Goal: Communication & Community: Answer question/provide support

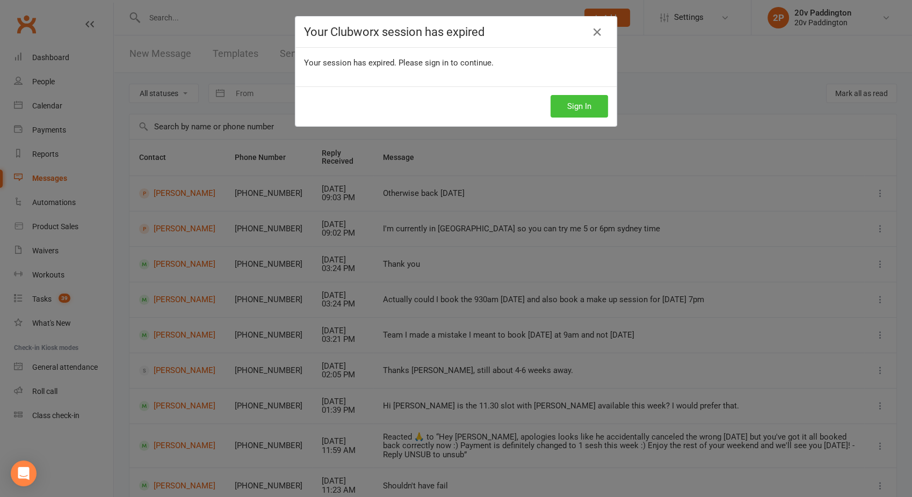
click at [573, 114] on button "Sign In" at bounding box center [579, 106] width 57 height 23
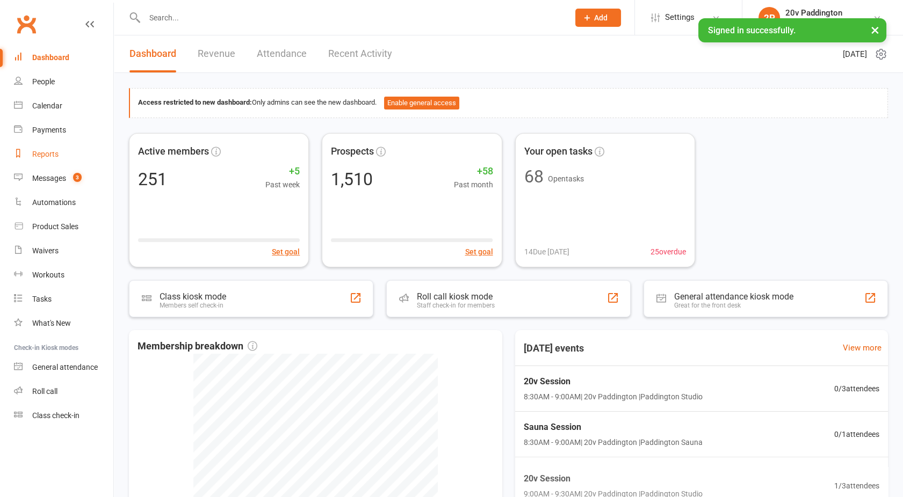
click at [58, 155] on link "Reports" at bounding box center [63, 154] width 99 height 24
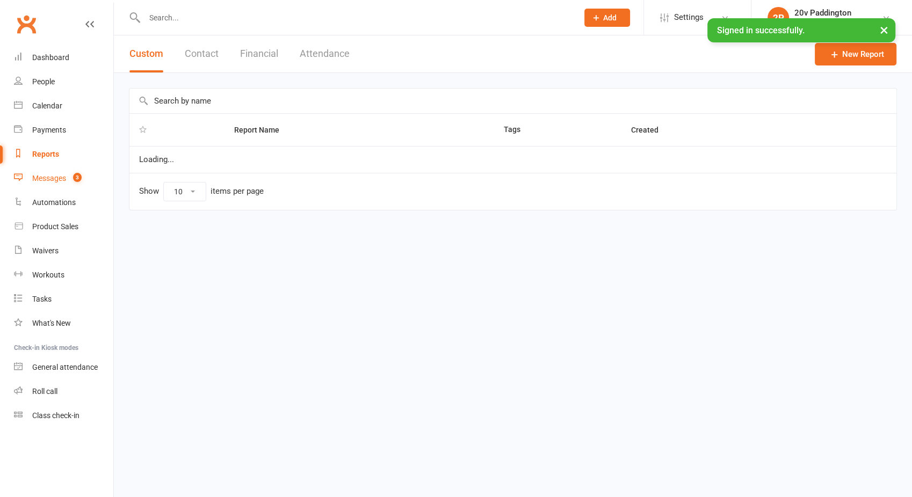
select select "100"
click at [56, 178] on div "Messages" at bounding box center [49, 178] width 34 height 9
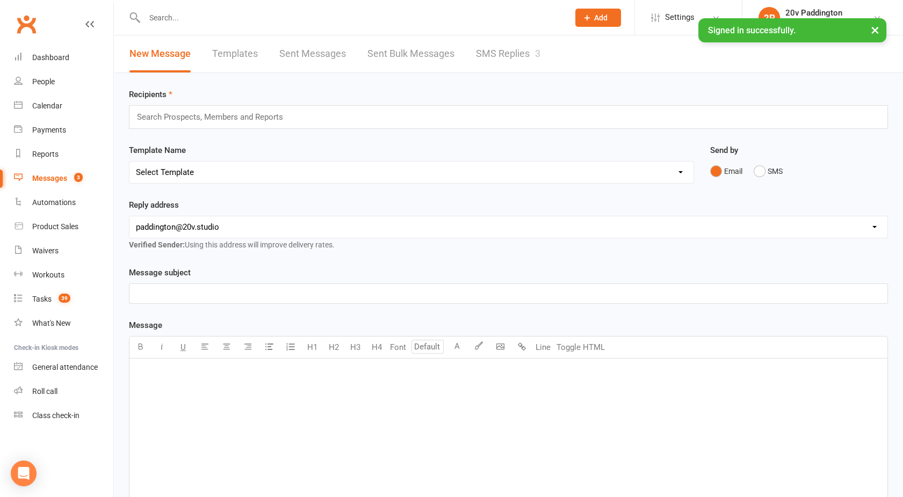
click at [525, 52] on link "SMS Replies 3" at bounding box center [508, 53] width 64 height 37
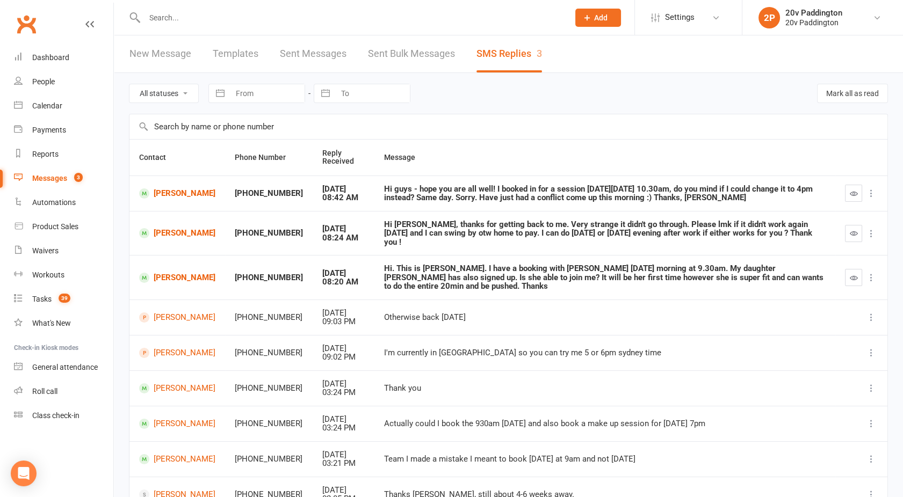
click at [57, 176] on div "Messages" at bounding box center [49, 178] width 35 height 9
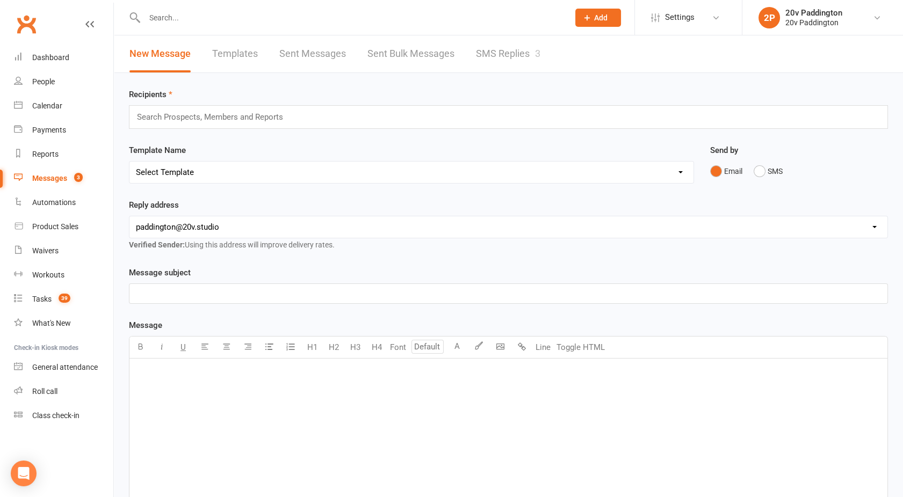
click at [504, 41] on link "SMS Replies 3" at bounding box center [508, 53] width 64 height 37
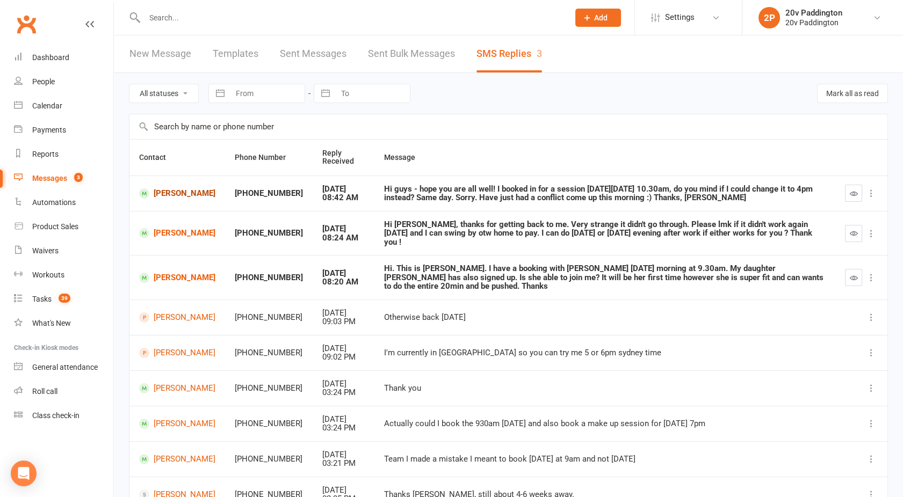
click at [176, 199] on link "[PERSON_NAME]" at bounding box center [177, 194] width 76 height 10
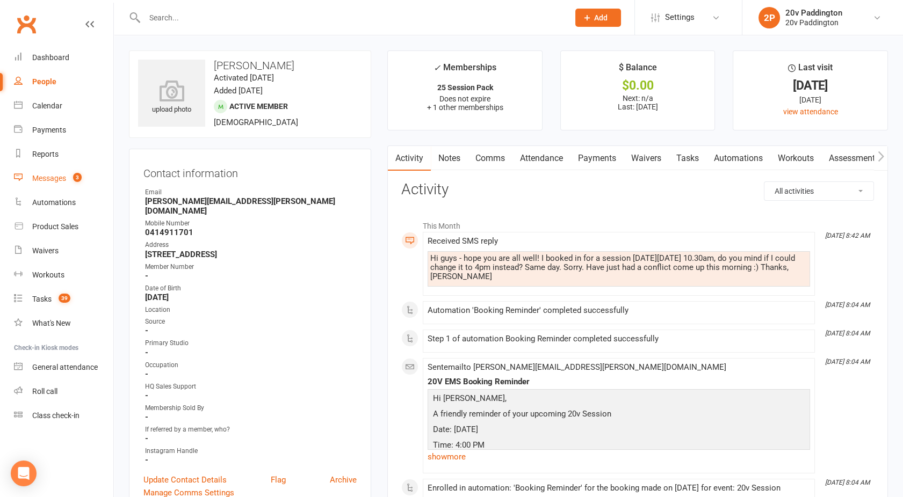
click at [61, 176] on div "Messages" at bounding box center [49, 178] width 34 height 9
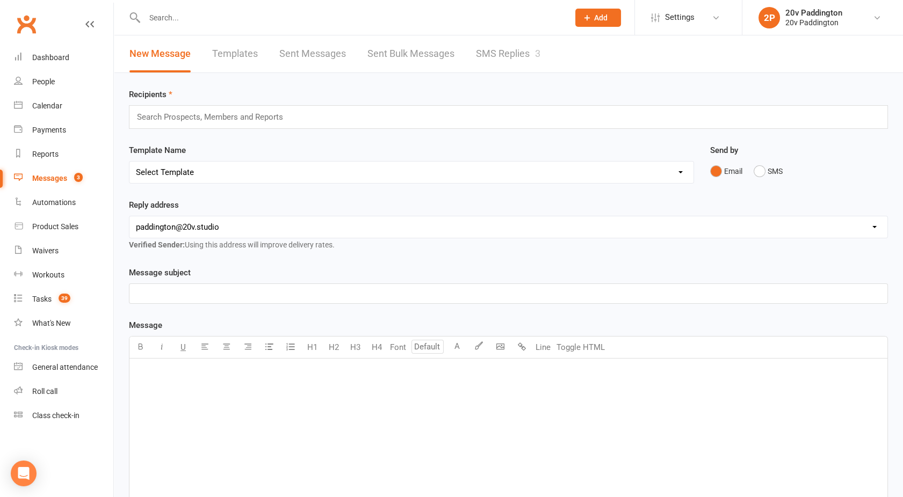
click at [526, 55] on link "SMS Replies 3" at bounding box center [508, 53] width 64 height 37
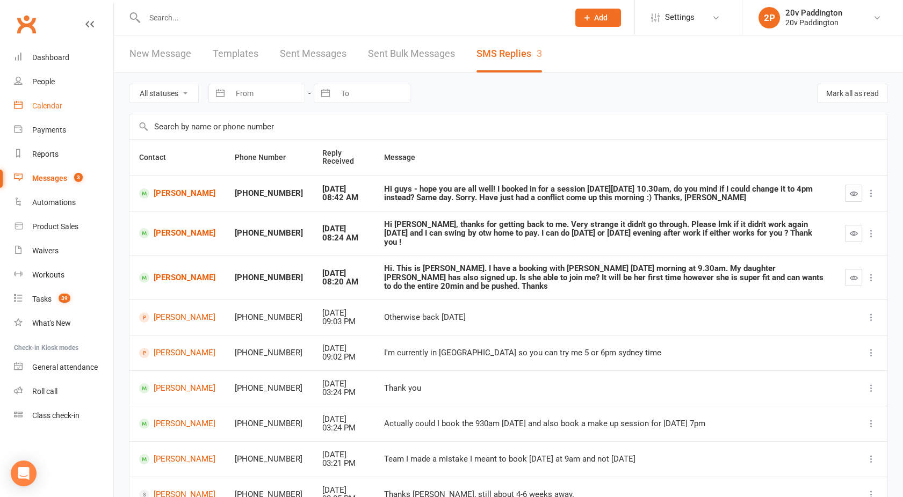
click at [50, 102] on div "Calendar" at bounding box center [47, 106] width 30 height 9
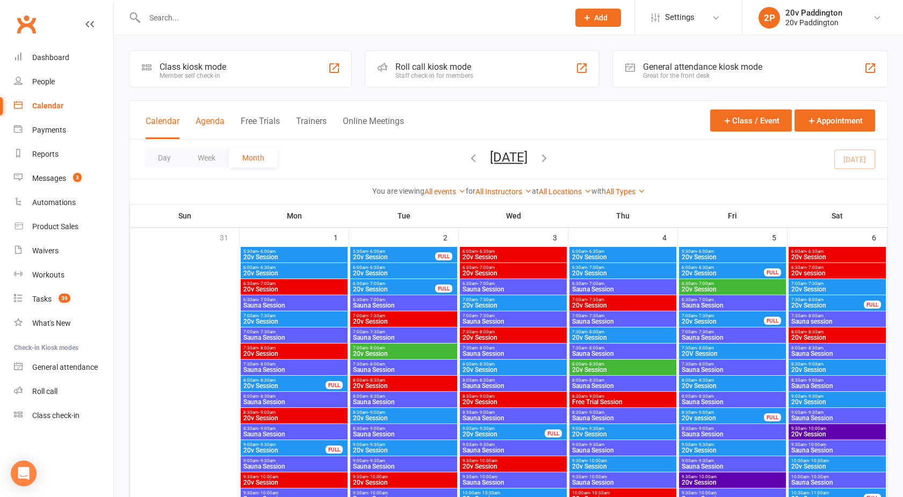
click at [215, 127] on button "Agenda" at bounding box center [210, 127] width 29 height 23
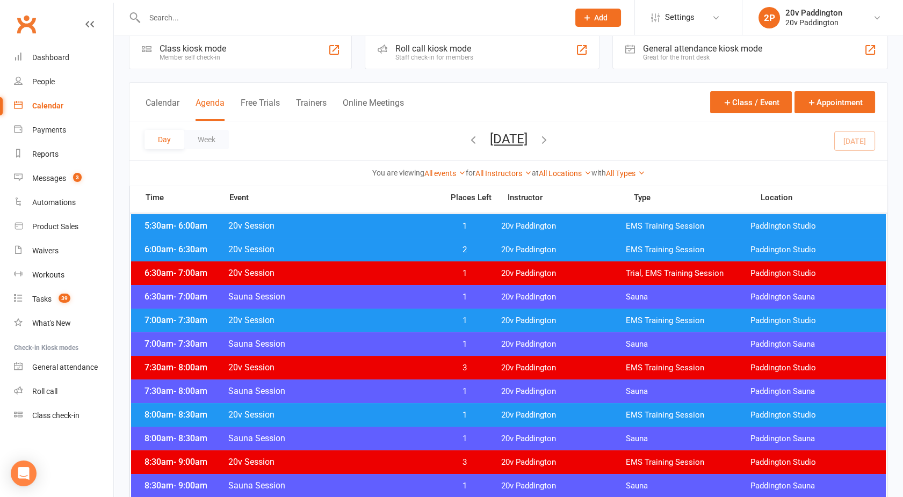
scroll to position [19, 0]
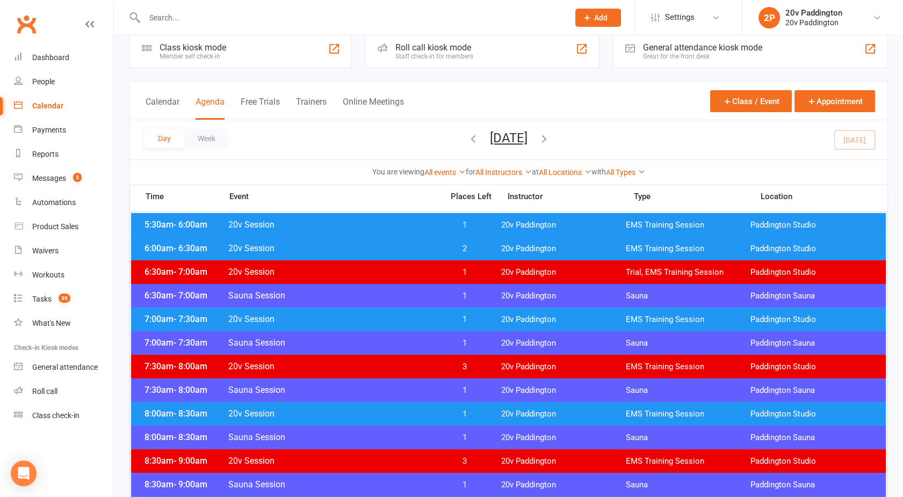
click at [320, 232] on div "5:30am - 6:00am 20v Session 1 20v Paddington EMS Training Session [GEOGRAPHIC_D…" at bounding box center [508, 225] width 755 height 24
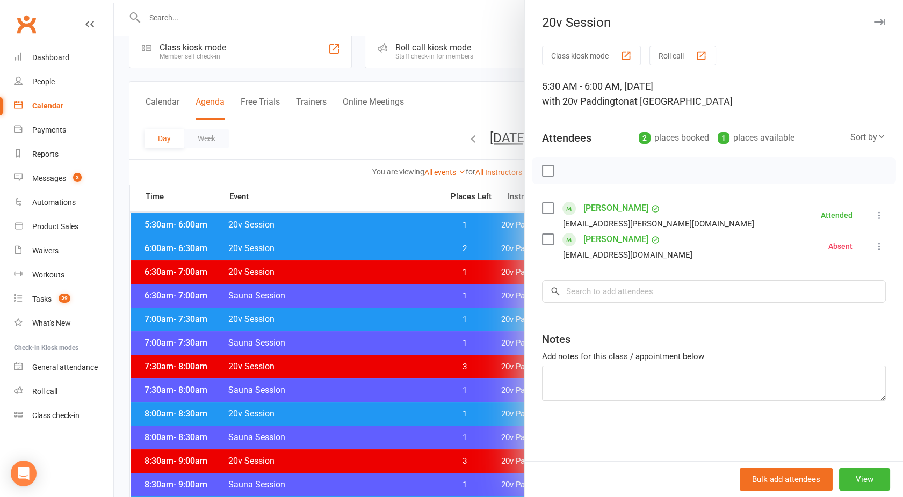
click at [320, 232] on div at bounding box center [508, 248] width 789 height 497
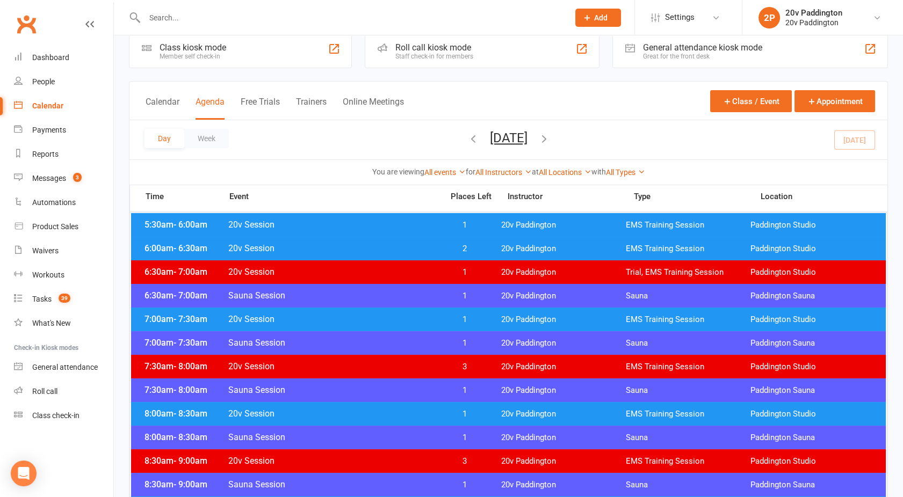
click at [329, 254] on div "6:00am - 6:30am 20v Session 2 20v Paddington EMS Training Session [GEOGRAPHIC_D…" at bounding box center [508, 249] width 755 height 24
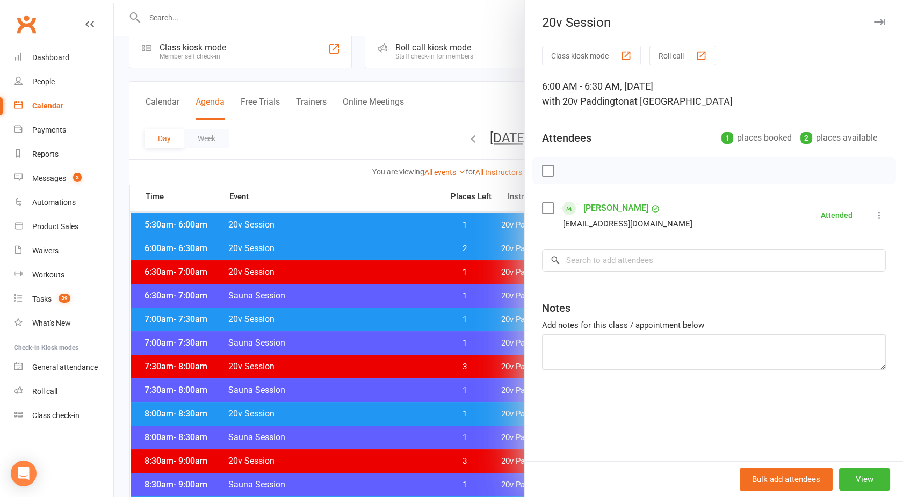
click at [329, 254] on div at bounding box center [508, 248] width 789 height 497
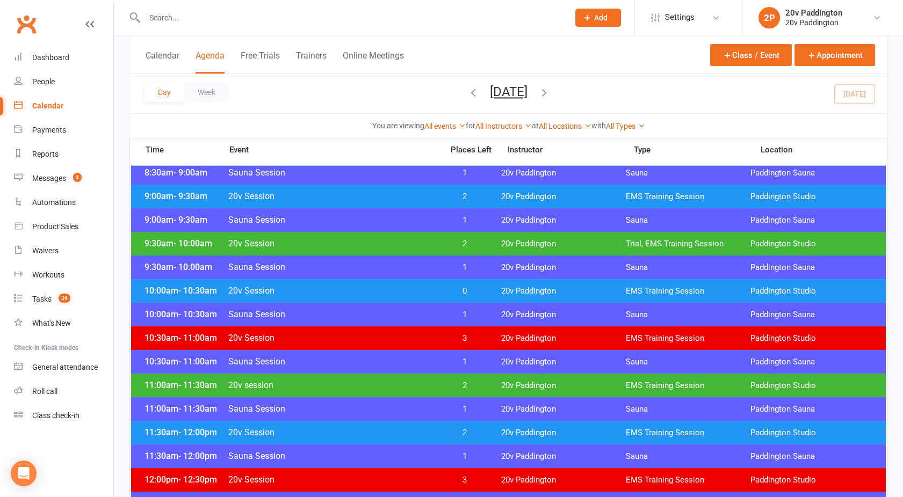
scroll to position [332, 0]
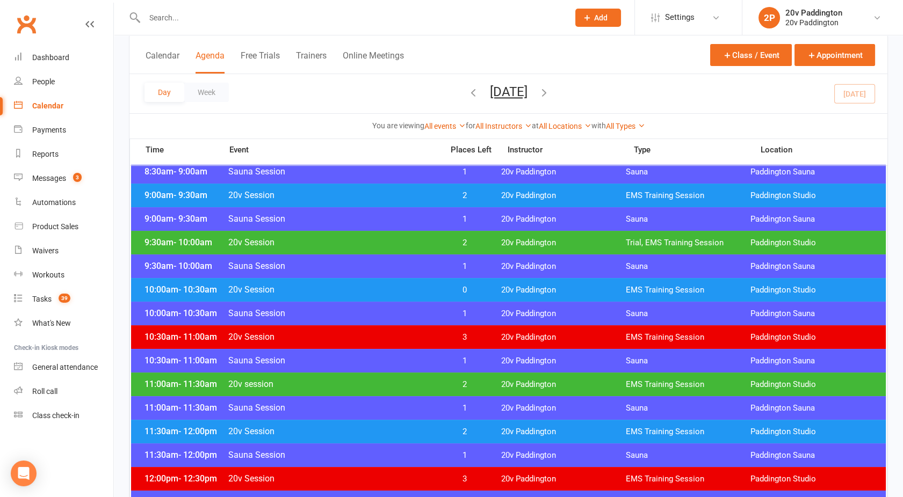
click at [316, 196] on span "20v Session" at bounding box center [332, 195] width 209 height 10
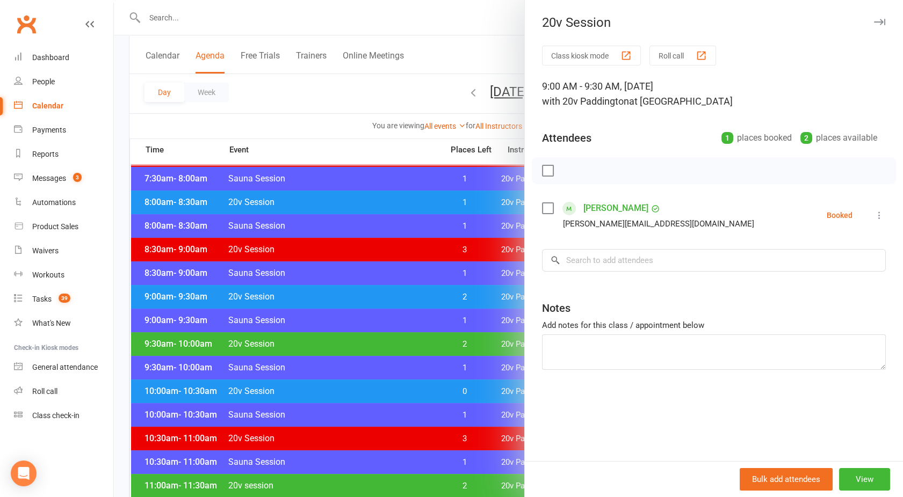
scroll to position [230, 0]
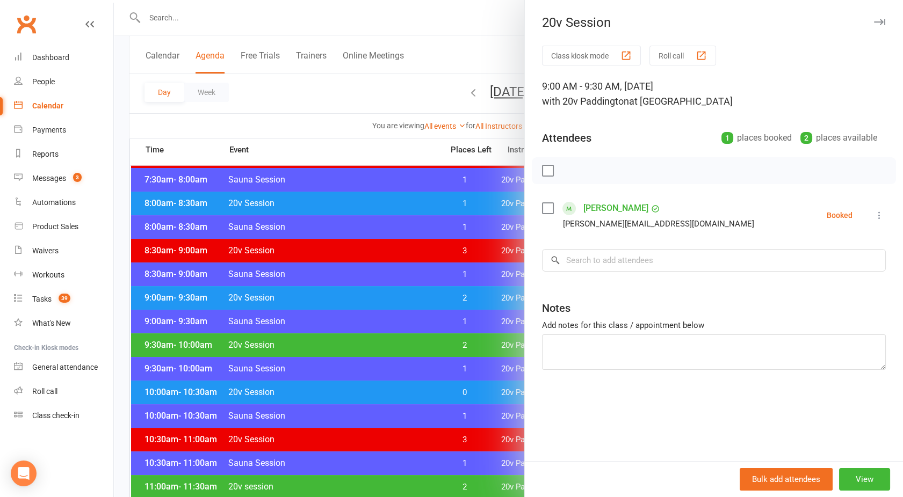
click at [324, 196] on div at bounding box center [508, 248] width 789 height 497
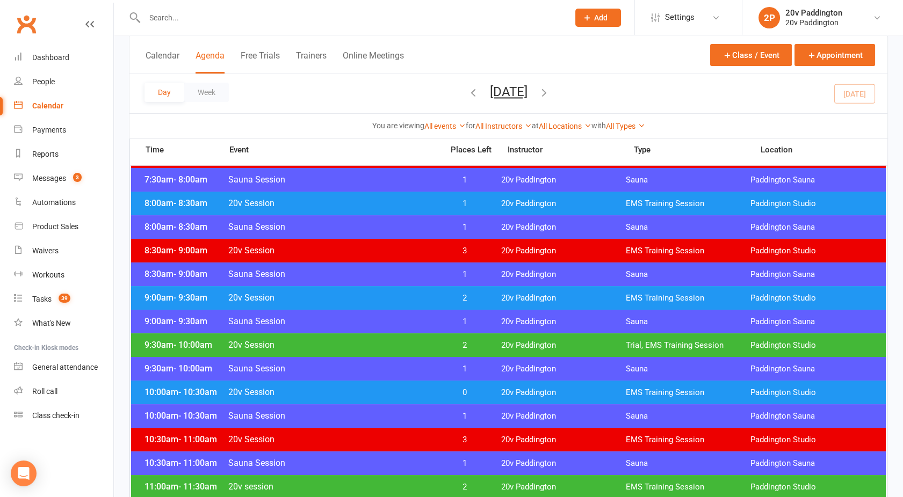
click at [324, 196] on div "8:00am - 8:30am 20v Session 1 20v Paddington EMS Training Session [GEOGRAPHIC_D…" at bounding box center [508, 204] width 755 height 24
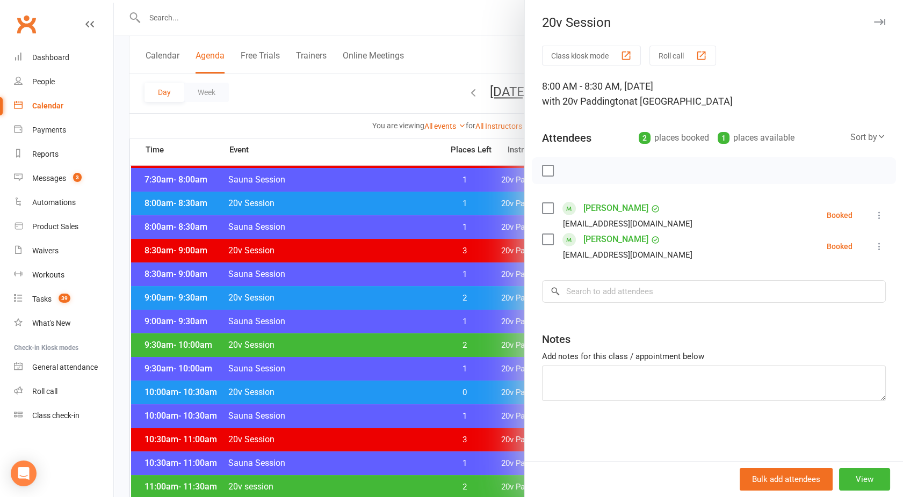
click at [874, 215] on icon at bounding box center [879, 215] width 11 height 11
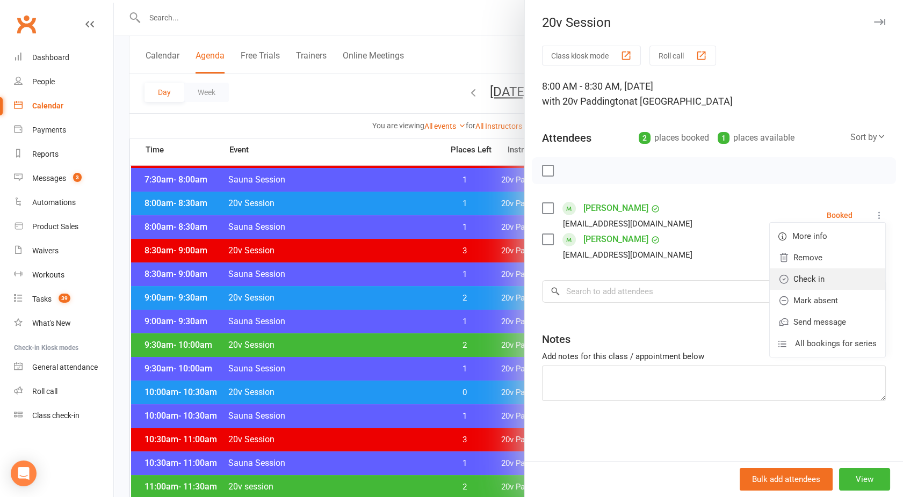
click at [806, 283] on link "Check in" at bounding box center [827, 279] width 115 height 21
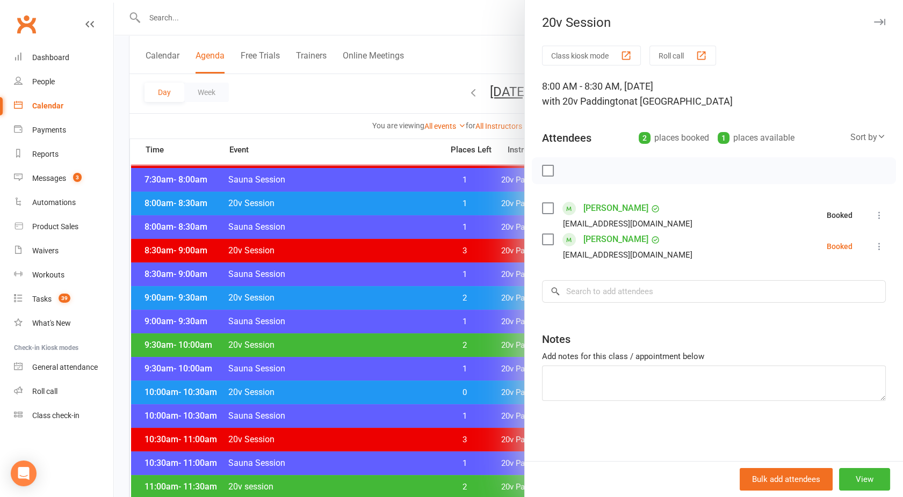
click at [876, 251] on button at bounding box center [879, 246] width 13 height 13
click at [874, 250] on icon at bounding box center [879, 246] width 11 height 11
click at [874, 245] on icon at bounding box center [879, 246] width 11 height 11
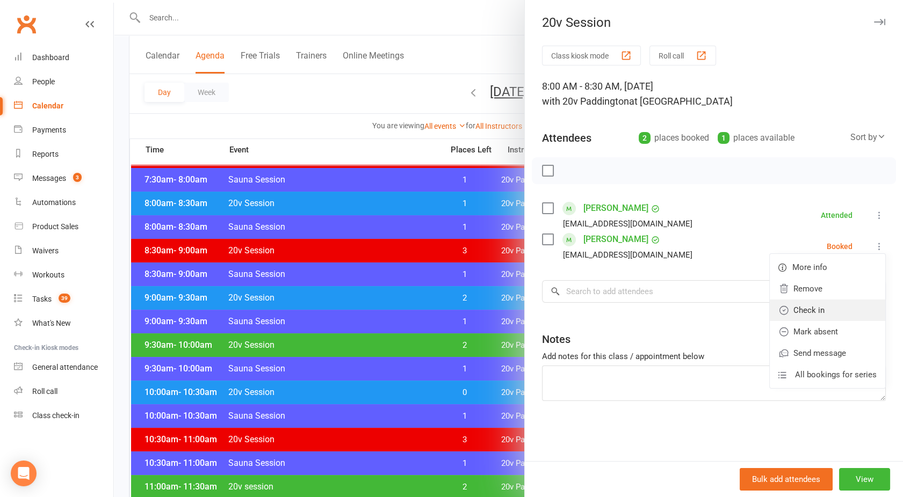
click at [814, 313] on link "Check in" at bounding box center [827, 310] width 115 height 21
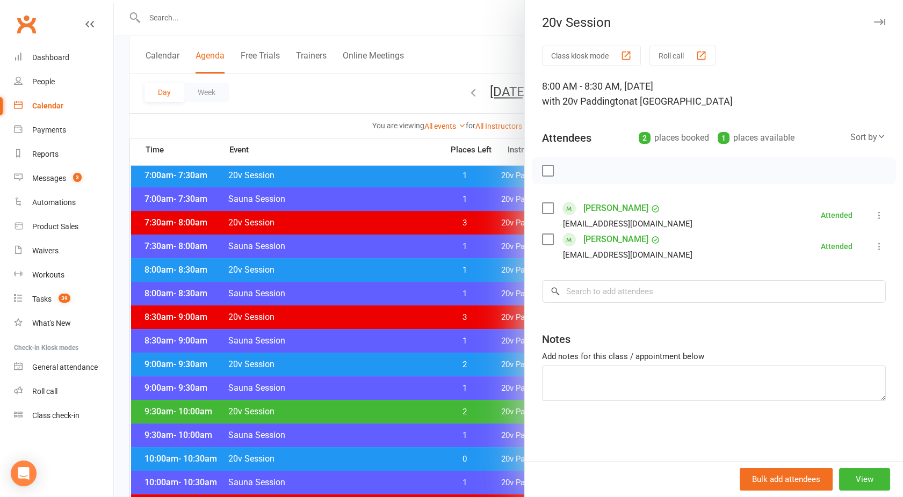
scroll to position [163, 0]
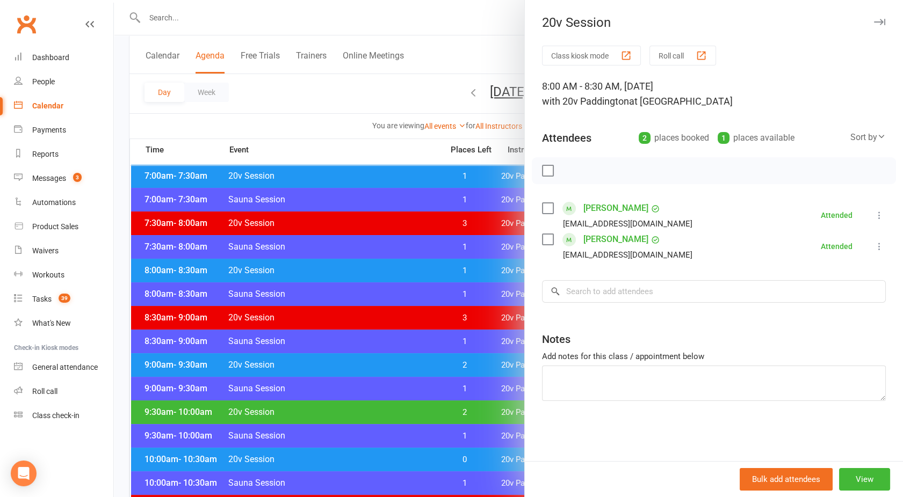
click at [355, 179] on div at bounding box center [508, 248] width 789 height 497
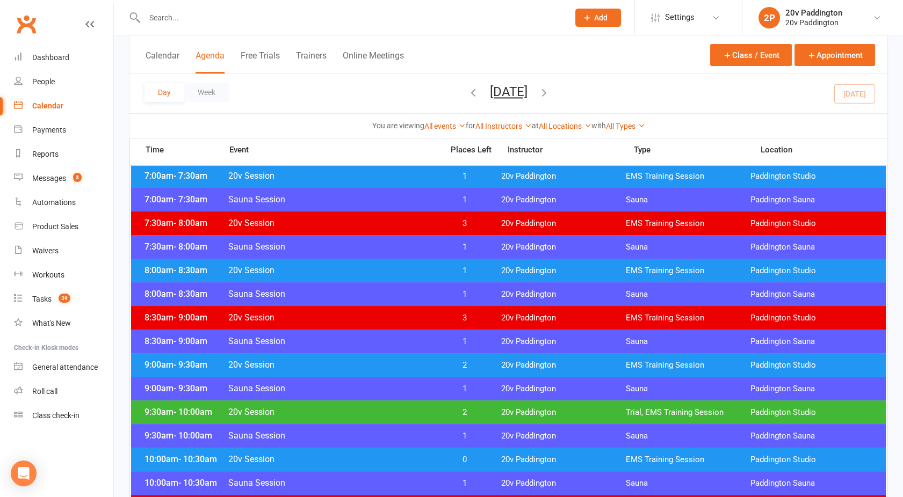
click at [355, 179] on span "20v Session" at bounding box center [332, 176] width 209 height 10
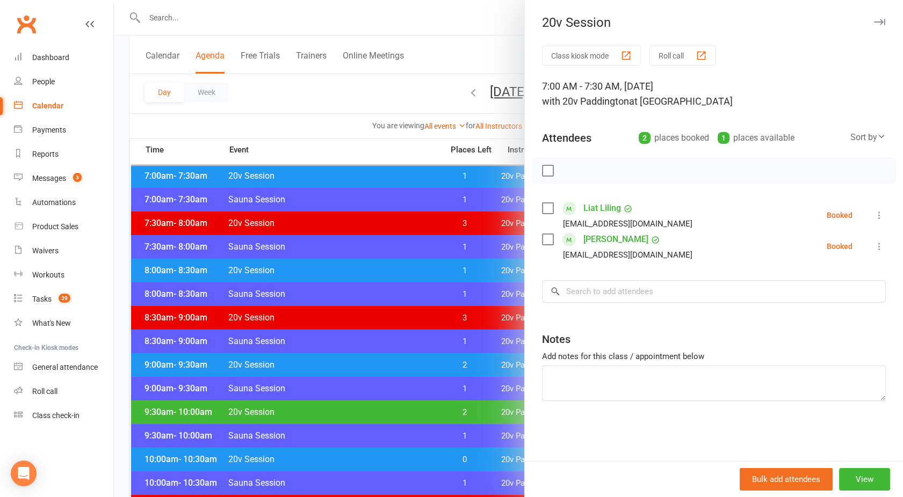
click at [874, 213] on icon at bounding box center [879, 215] width 11 height 11
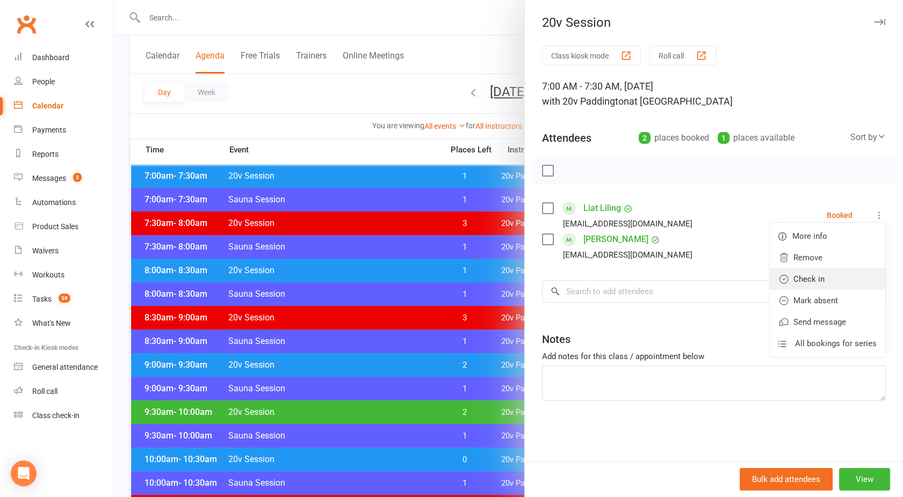
click at [802, 279] on link "Check in" at bounding box center [827, 279] width 115 height 21
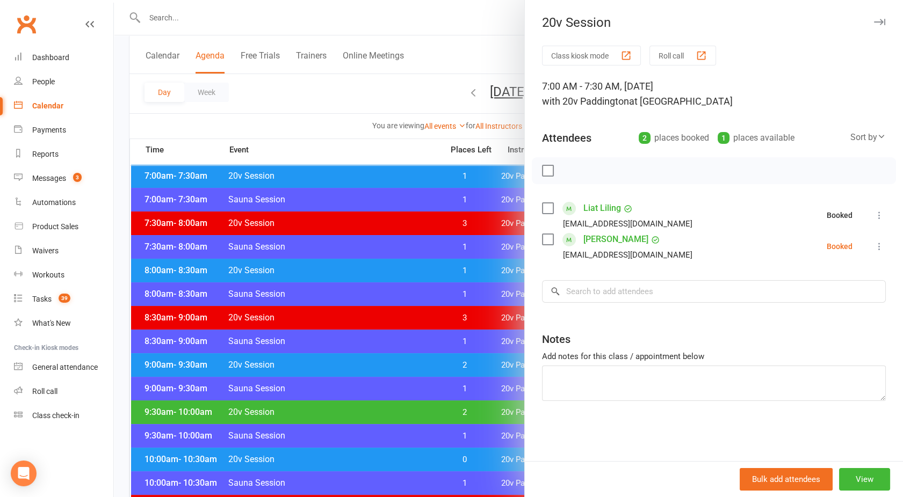
click at [874, 248] on icon at bounding box center [879, 246] width 11 height 11
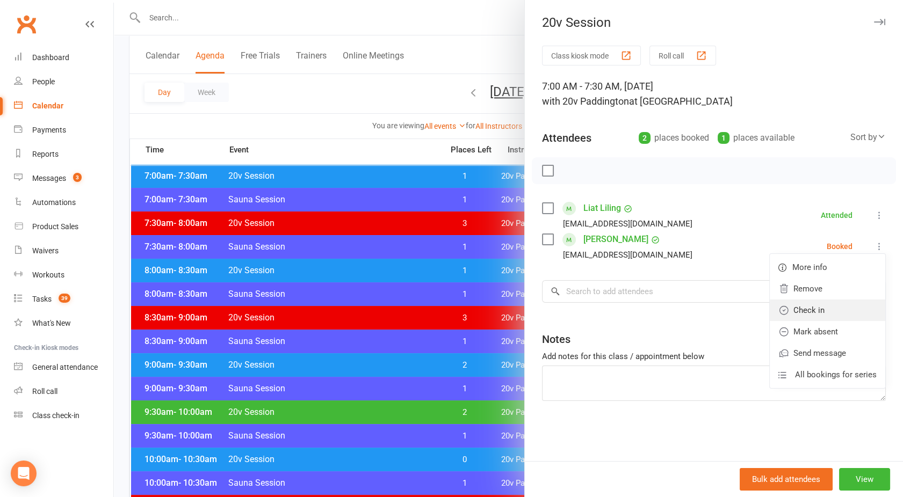
click at [811, 308] on link "Check in" at bounding box center [827, 310] width 115 height 21
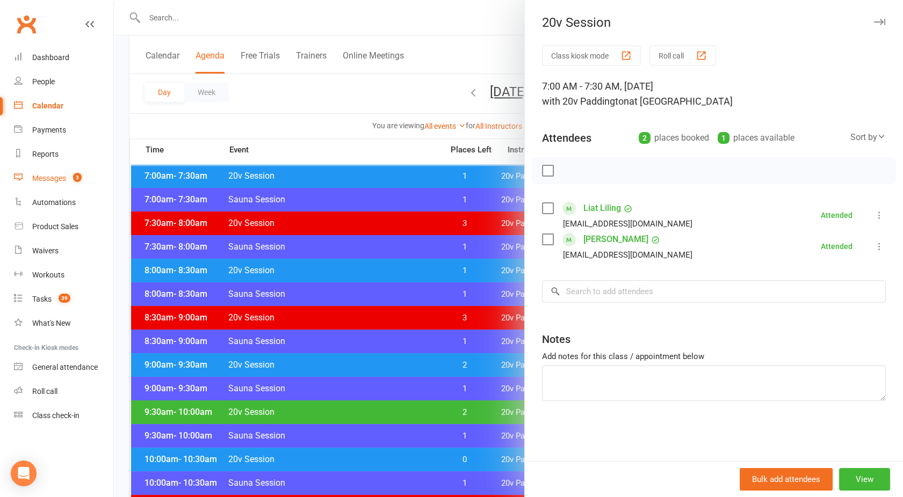
click at [39, 167] on link "Messages 3" at bounding box center [63, 179] width 99 height 24
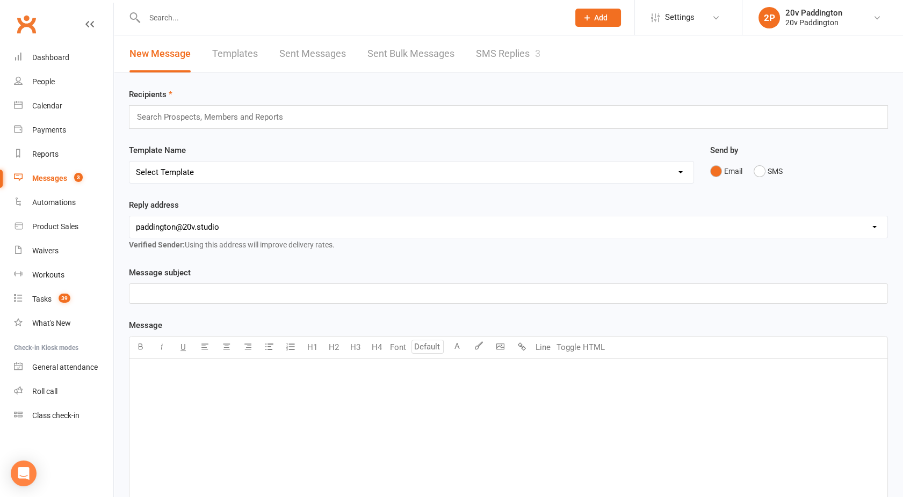
click at [524, 56] on link "SMS Replies 3" at bounding box center [508, 53] width 64 height 37
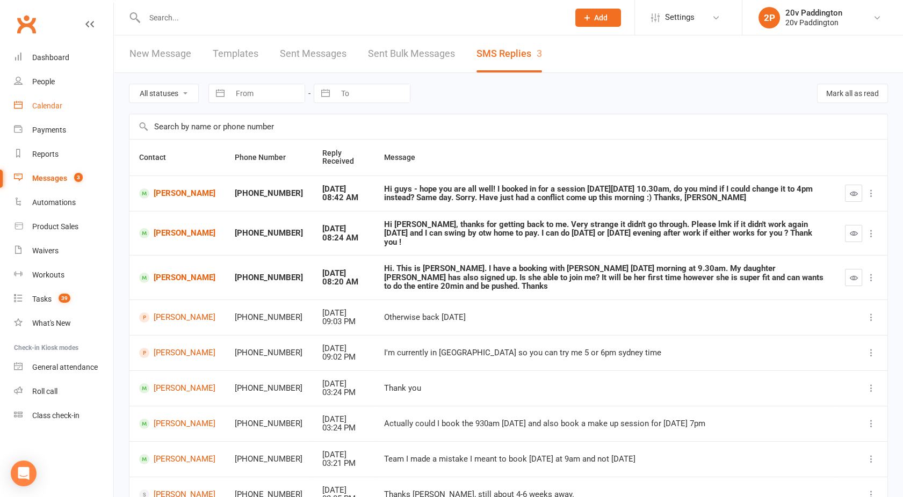
click at [41, 107] on div "Calendar" at bounding box center [47, 106] width 30 height 9
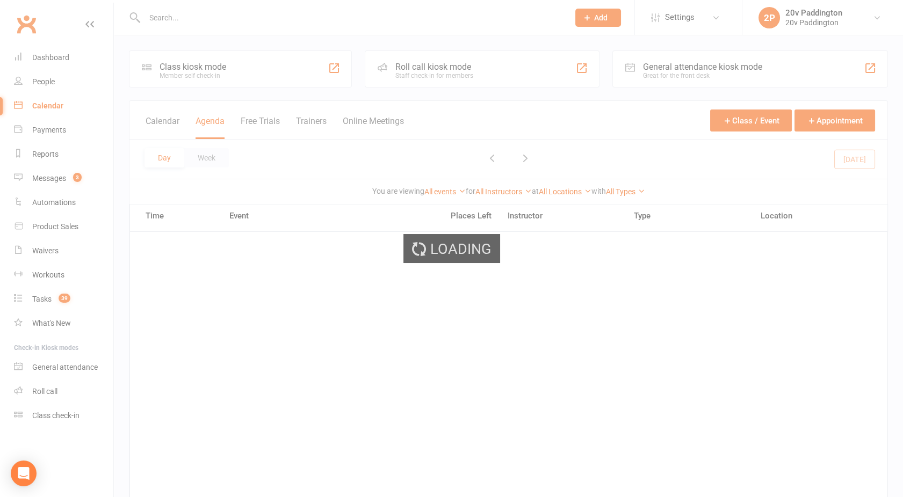
click at [49, 154] on div "Loading" at bounding box center [451, 248] width 903 height 497
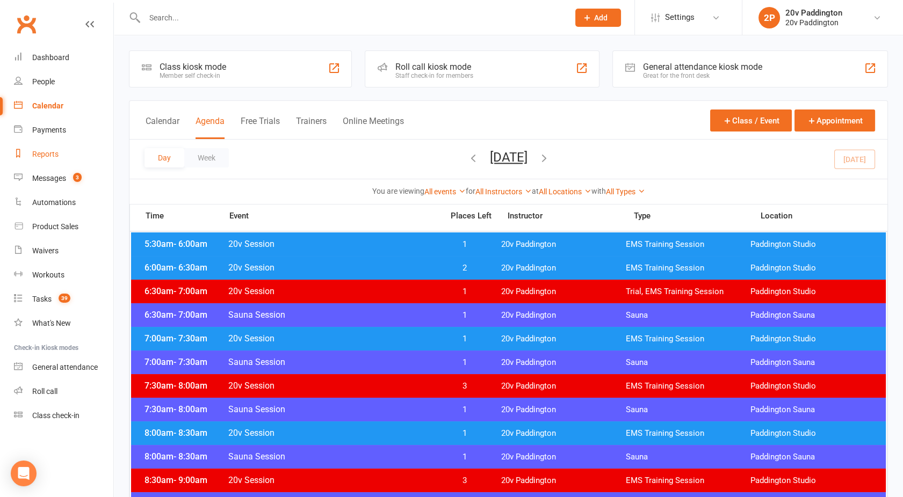
click at [49, 154] on div "Reports" at bounding box center [45, 154] width 26 height 9
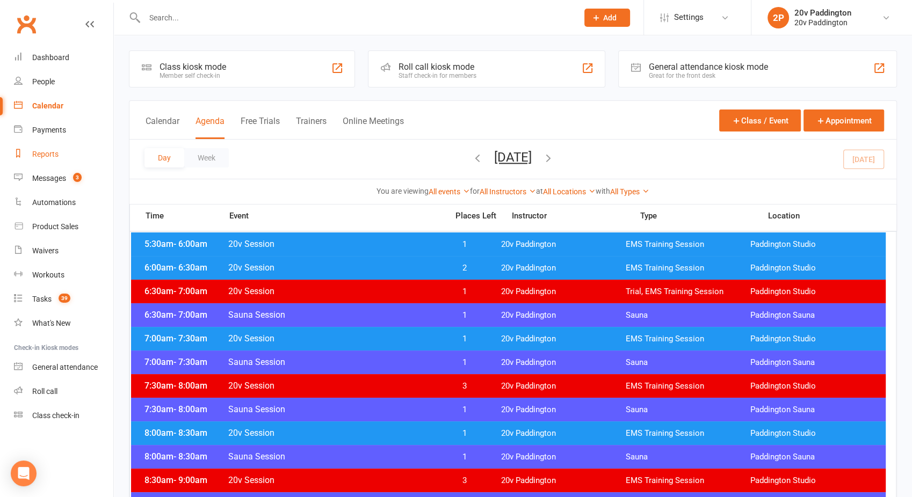
select select "100"
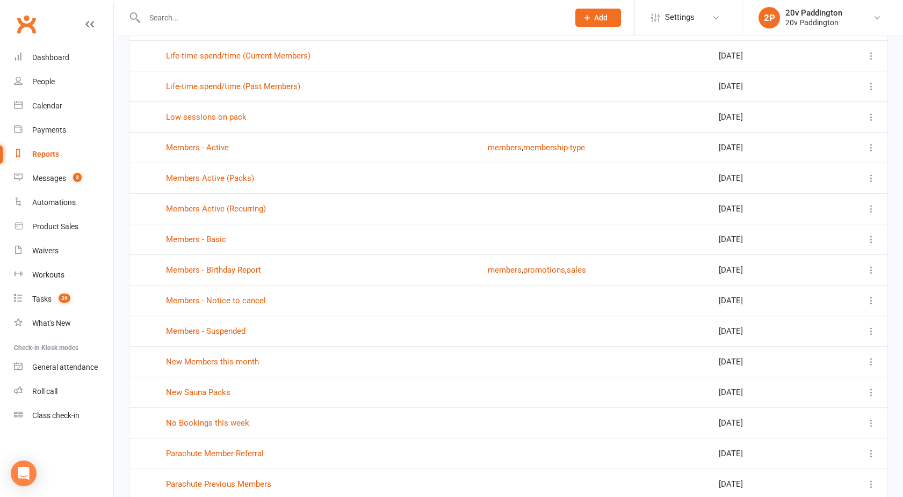
scroll to position [443, 0]
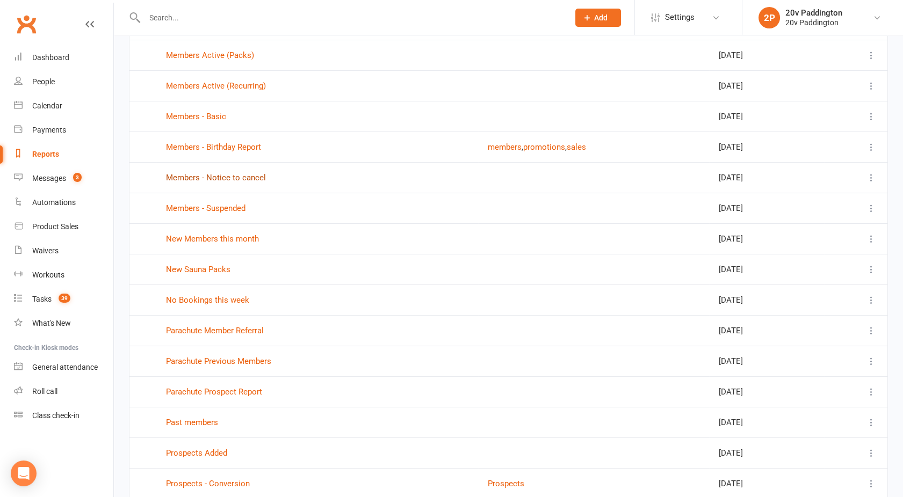
click at [211, 178] on link "Members - Notice to cancel" at bounding box center [216, 178] width 100 height 10
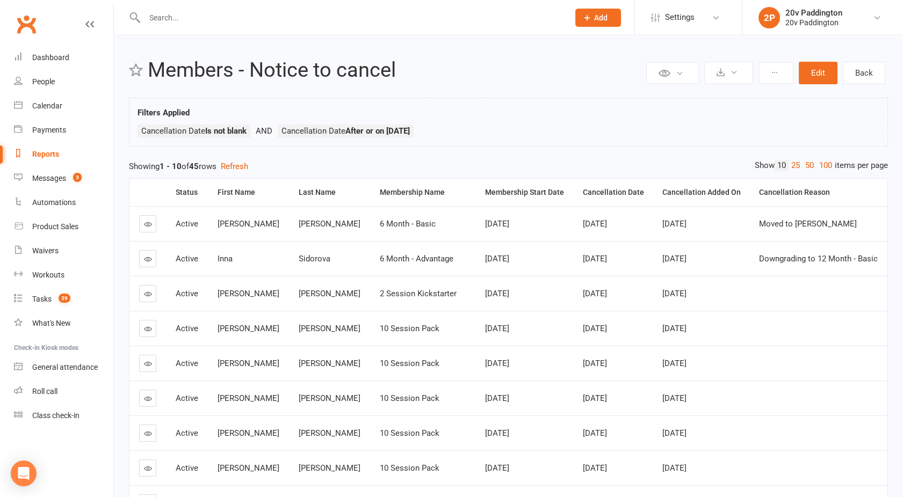
click at [822, 171] on div "Showing 1 - 10 of 45 rows Refresh" at bounding box center [508, 166] width 759 height 13
click at [823, 167] on link "100" at bounding box center [825, 165] width 18 height 11
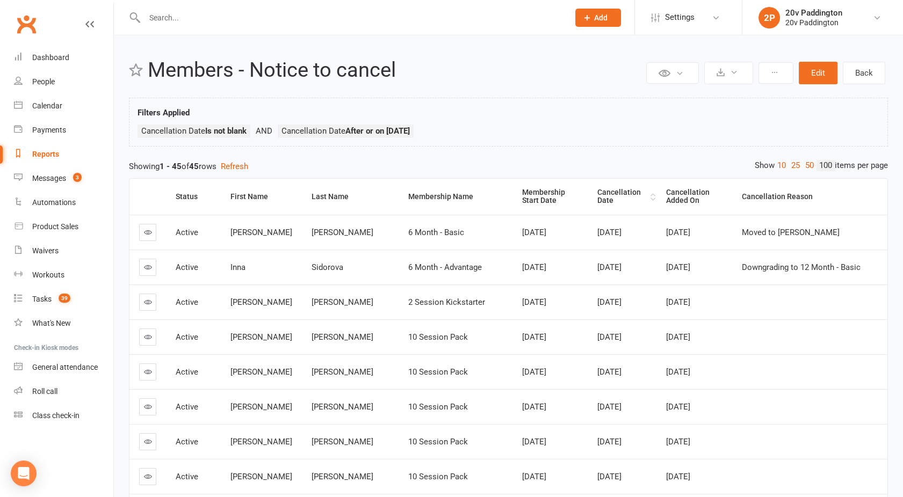
click at [602, 196] on div "Cancellation Date" at bounding box center [622, 197] width 50 height 17
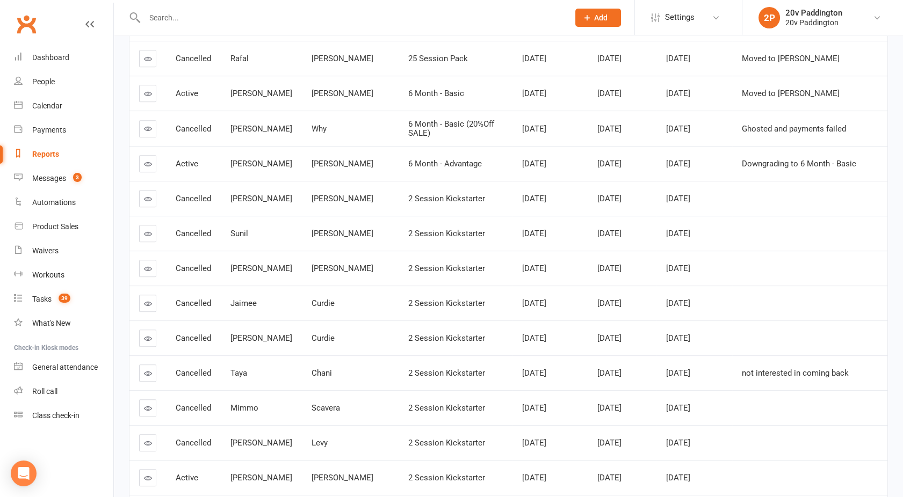
scroll to position [1365, 0]
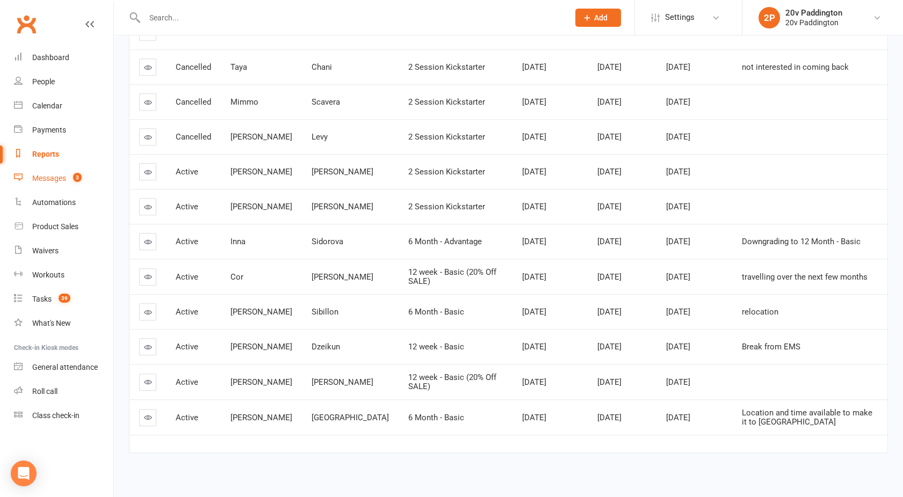
click at [44, 176] on div "Messages" at bounding box center [49, 178] width 34 height 9
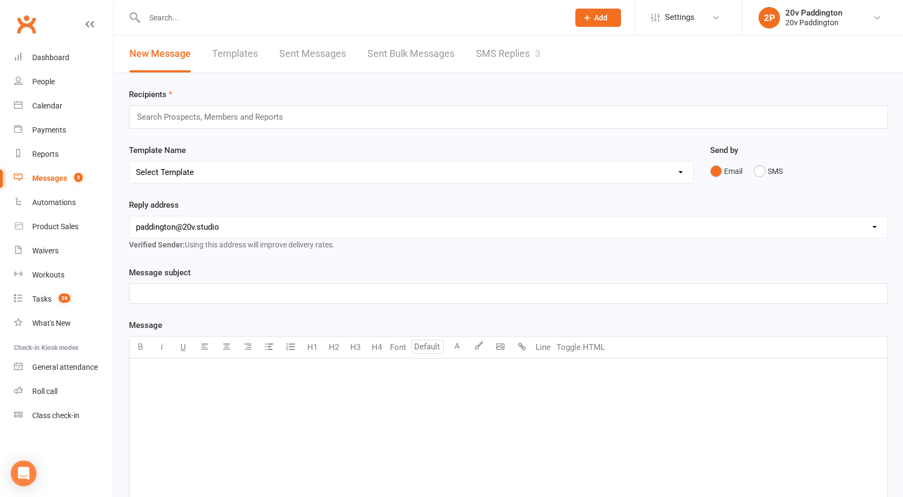
click at [501, 48] on link "SMS Replies 3" at bounding box center [508, 53] width 64 height 37
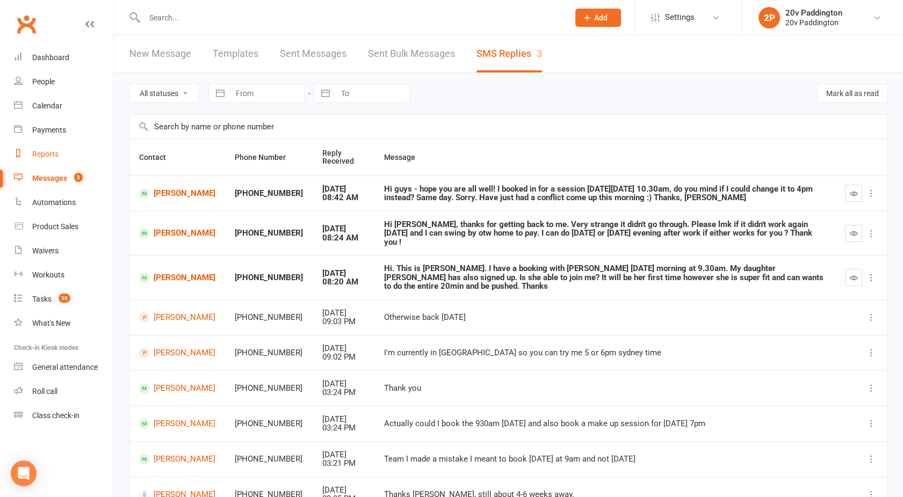
click at [58, 157] on link "Reports" at bounding box center [63, 154] width 99 height 24
select select "100"
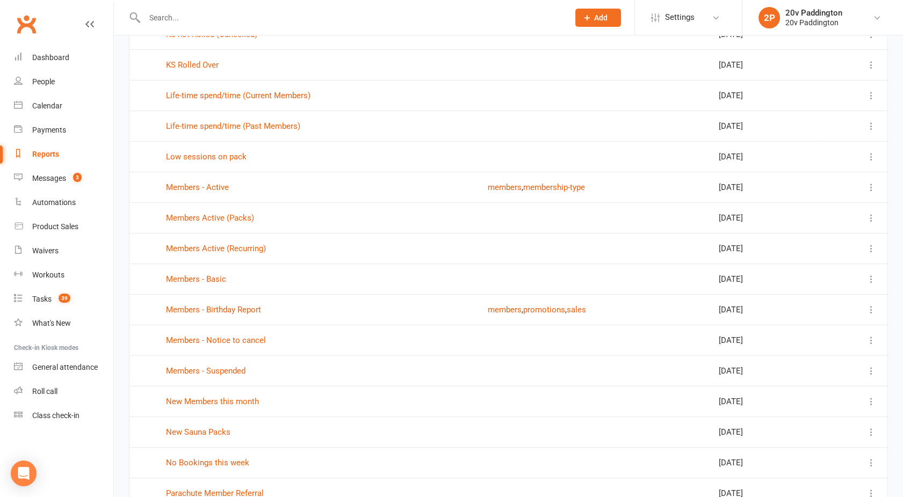
scroll to position [281, 0]
click at [204, 213] on link "Members Active (Packs)" at bounding box center [210, 218] width 88 height 10
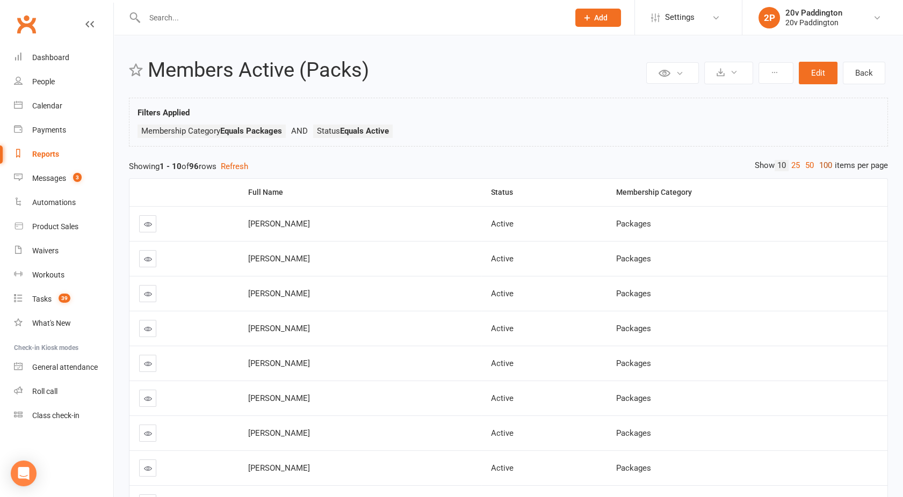
click at [823, 164] on link "100" at bounding box center [825, 165] width 18 height 11
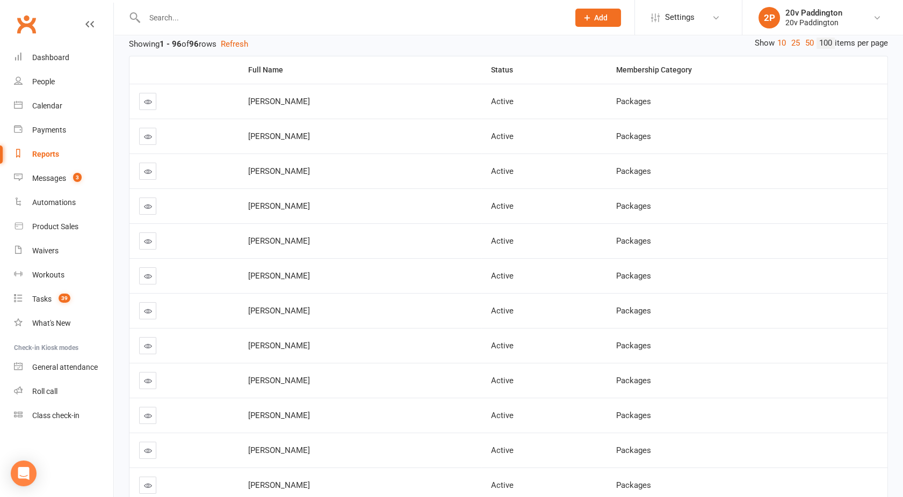
scroll to position [122, 0]
click at [254, 66] on div "Full Name" at bounding box center [360, 70] width 224 height 8
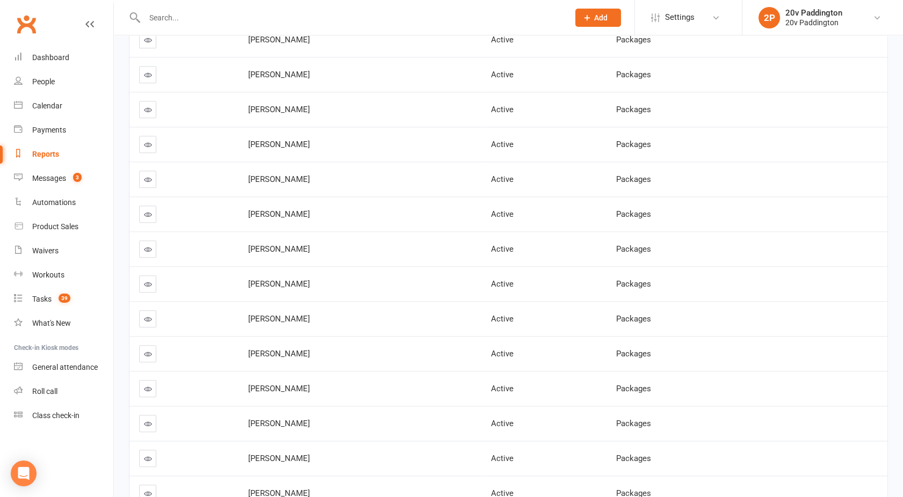
scroll to position [2520, 0]
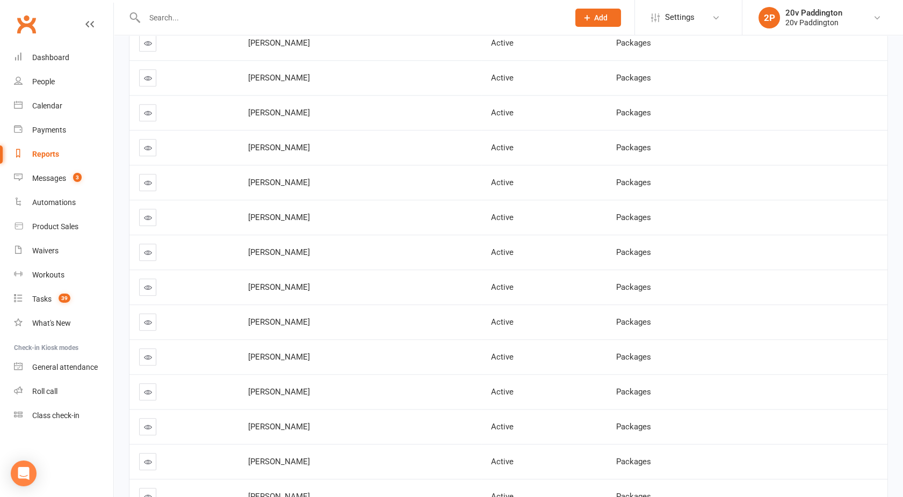
click at [45, 155] on div "Reports" at bounding box center [45, 154] width 27 height 9
select select "100"
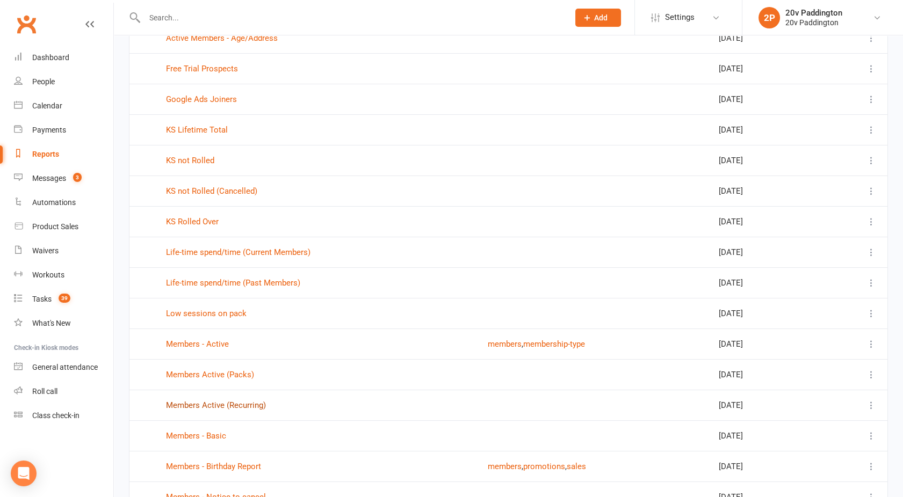
scroll to position [125, 0]
click at [214, 402] on link "Members Active (Recurring)" at bounding box center [216, 405] width 100 height 10
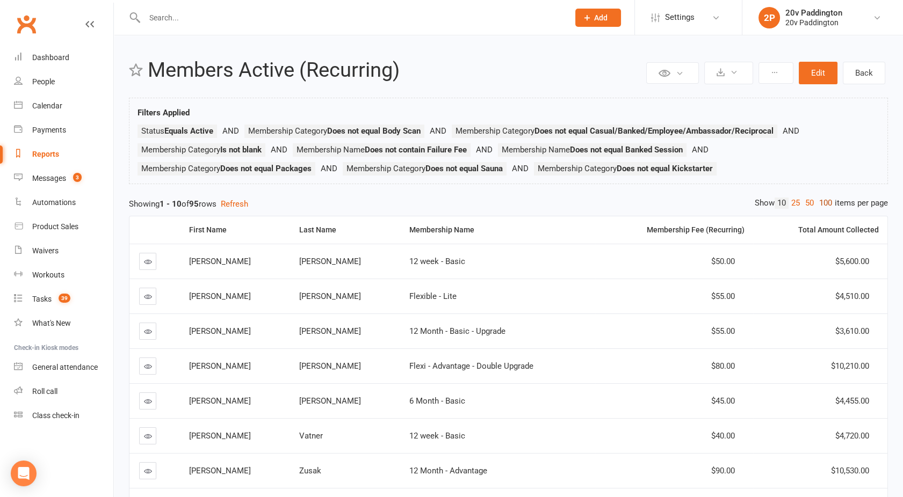
click at [822, 205] on link "100" at bounding box center [825, 203] width 18 height 11
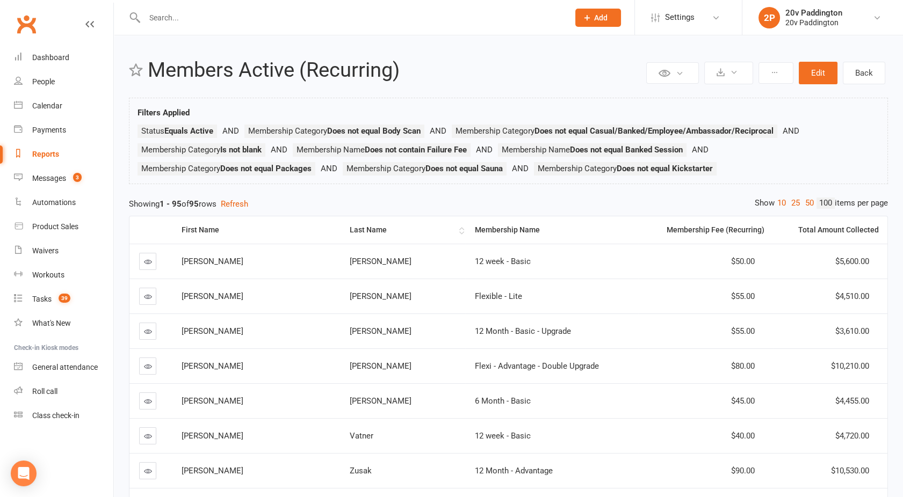
click at [350, 232] on div "Last Name" at bounding box center [403, 230] width 107 height 8
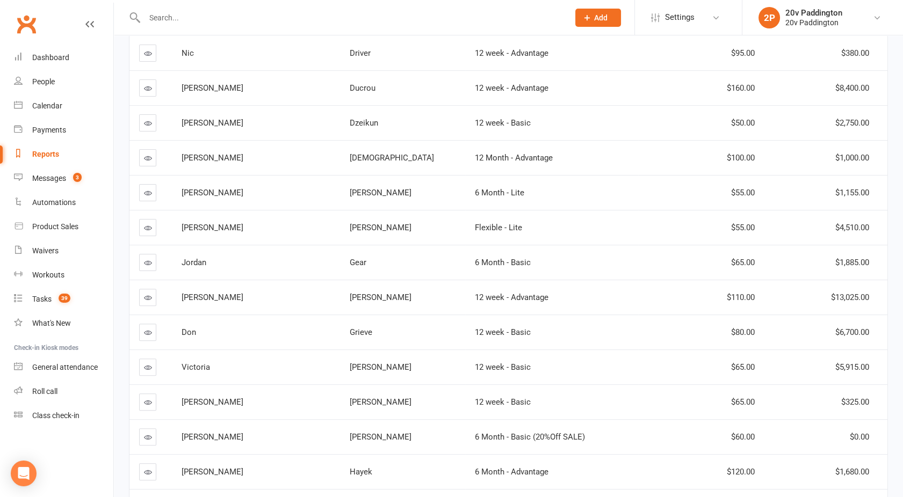
scroll to position [739, 0]
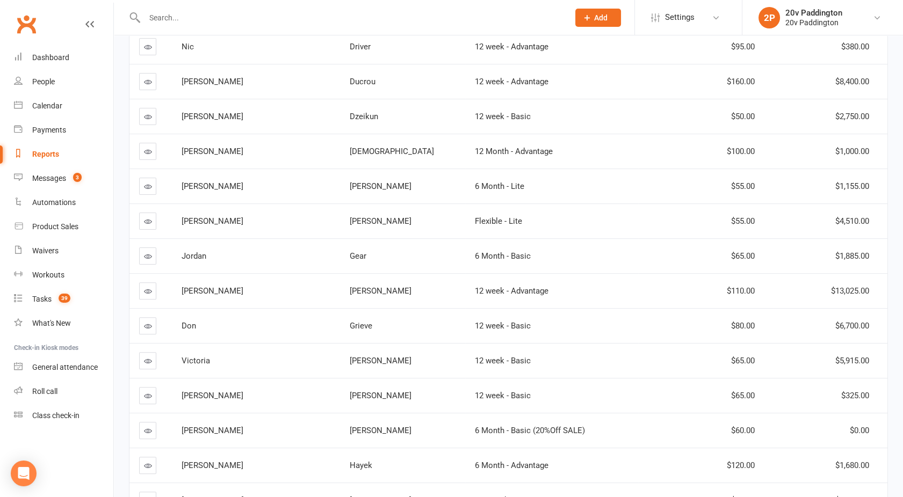
drag, startPoint x: 150, startPoint y: 149, endPoint x: 317, endPoint y: 175, distance: 169.0
click at [340, 175] on td "[PERSON_NAME]" at bounding box center [402, 186] width 125 height 35
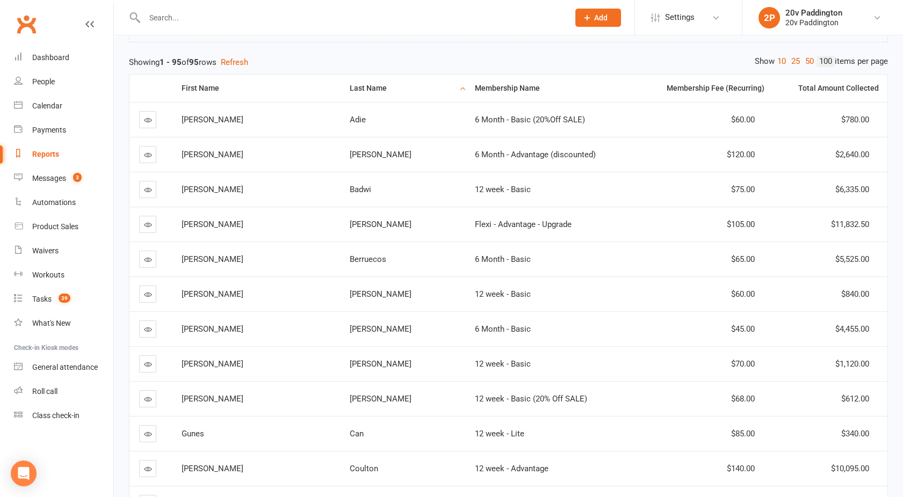
scroll to position [0, 0]
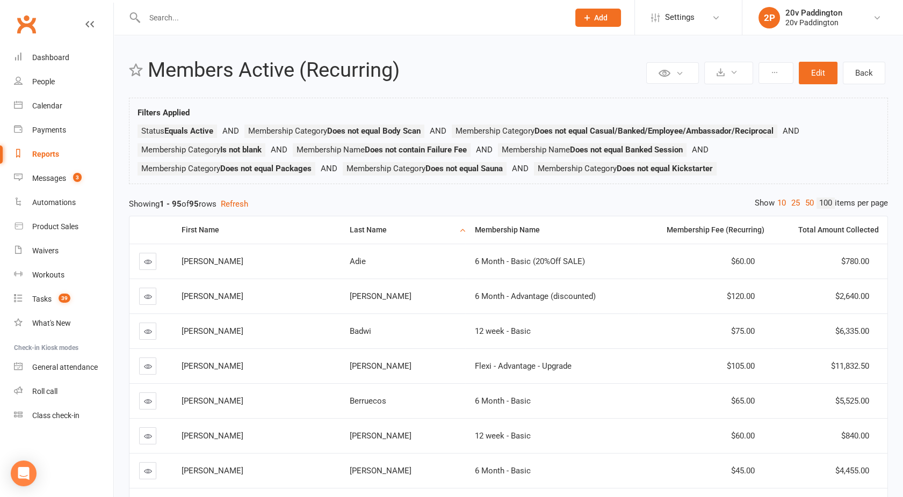
click at [54, 154] on div "Reports" at bounding box center [45, 154] width 27 height 9
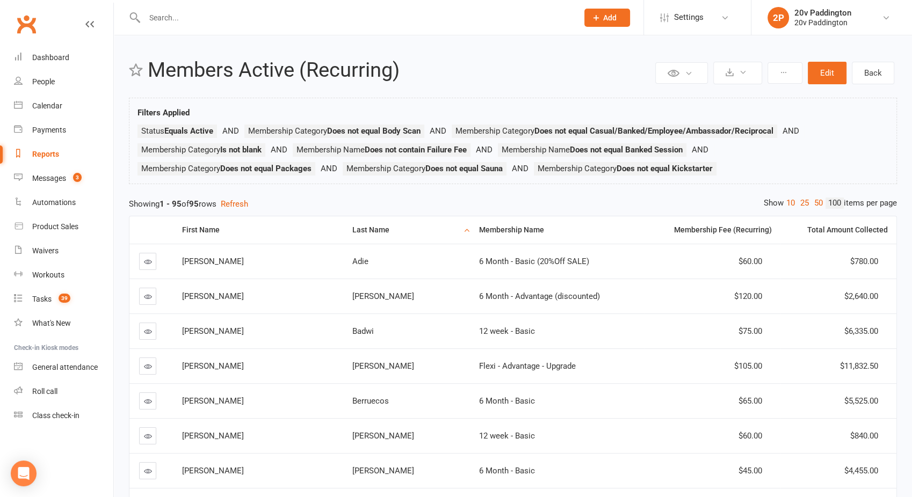
select select "100"
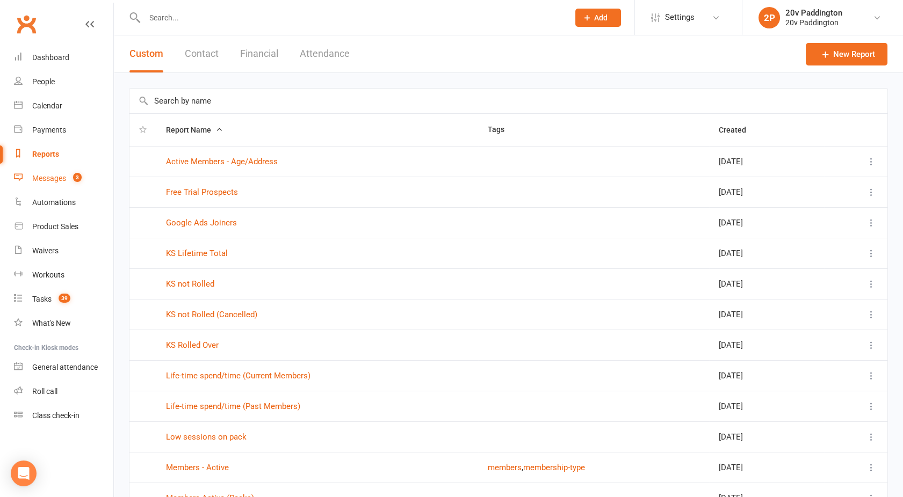
click at [50, 184] on link "Messages 3" at bounding box center [63, 179] width 99 height 24
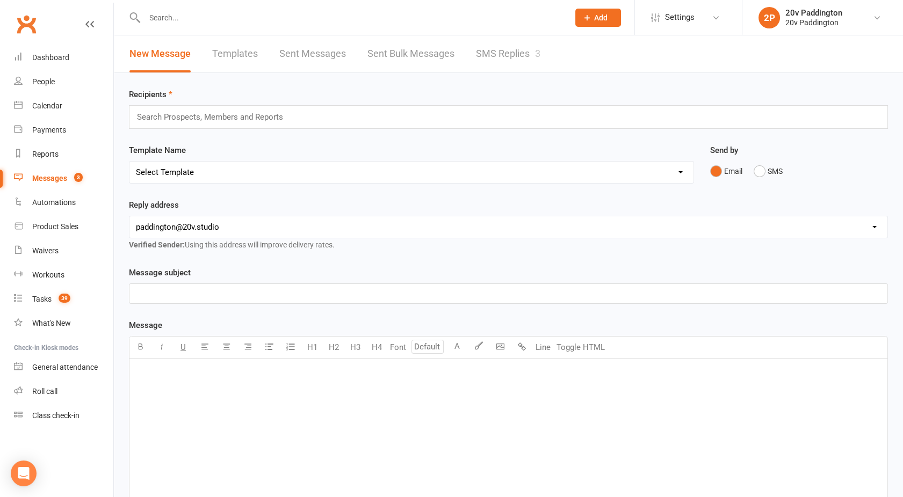
click at [170, 118] on input "text" at bounding box center [214, 117] width 157 height 14
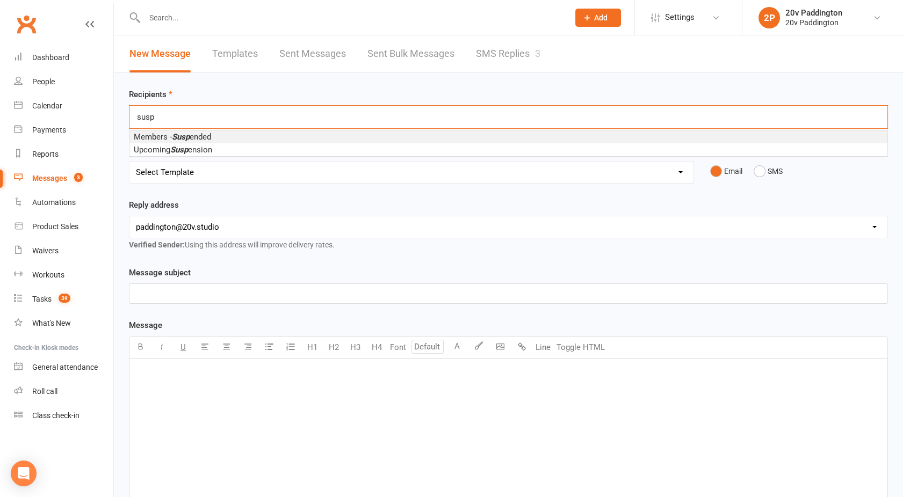
type input "susp"
click at [169, 136] on span "Members - Susp ended" at bounding box center [172, 137] width 77 height 10
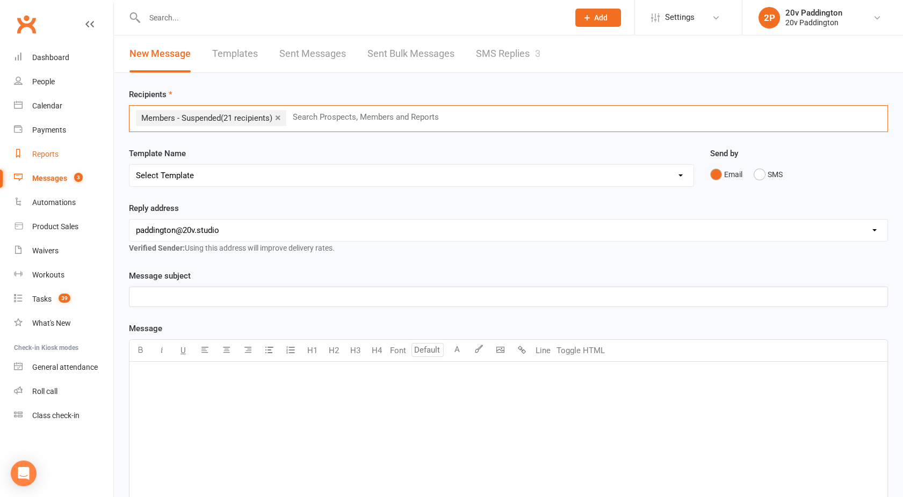
click at [60, 160] on link "Reports" at bounding box center [63, 154] width 99 height 24
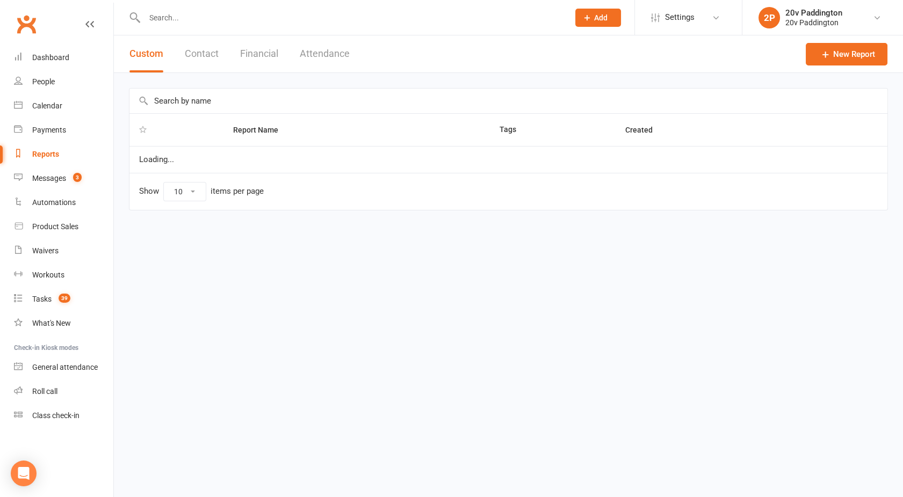
select select "100"
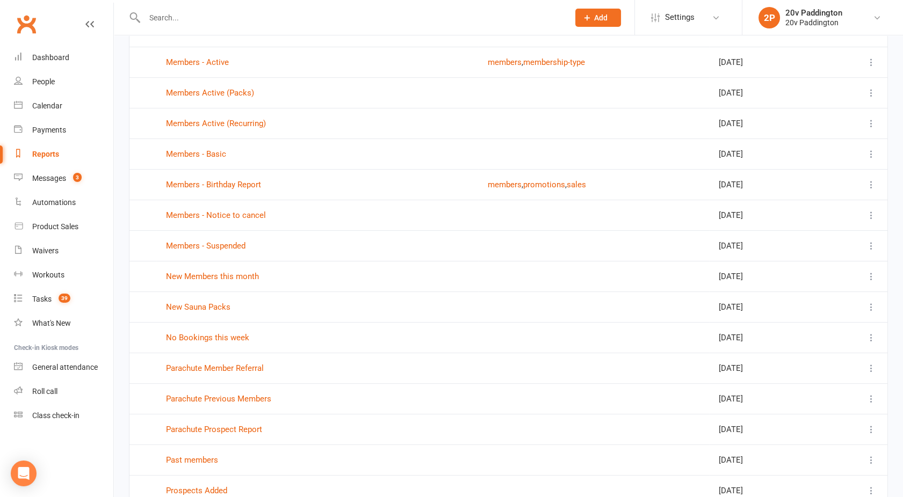
scroll to position [407, 0]
click at [223, 275] on link "New Members this month" at bounding box center [212, 276] width 93 height 10
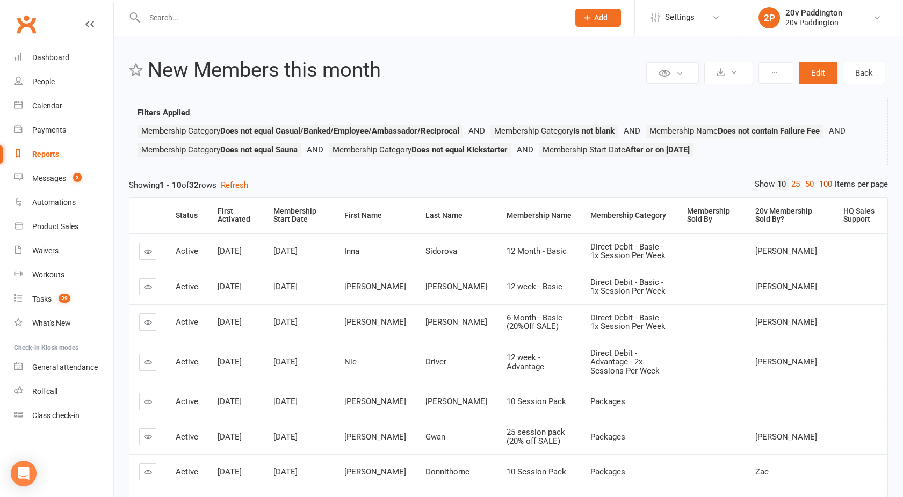
click at [828, 186] on link "100" at bounding box center [825, 184] width 18 height 11
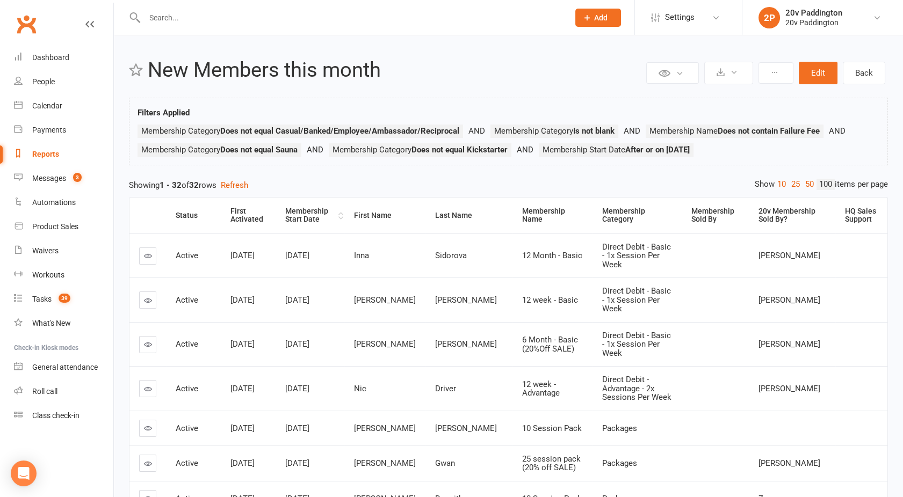
click at [314, 209] on div "Membership Start Date" at bounding box center [310, 215] width 50 height 17
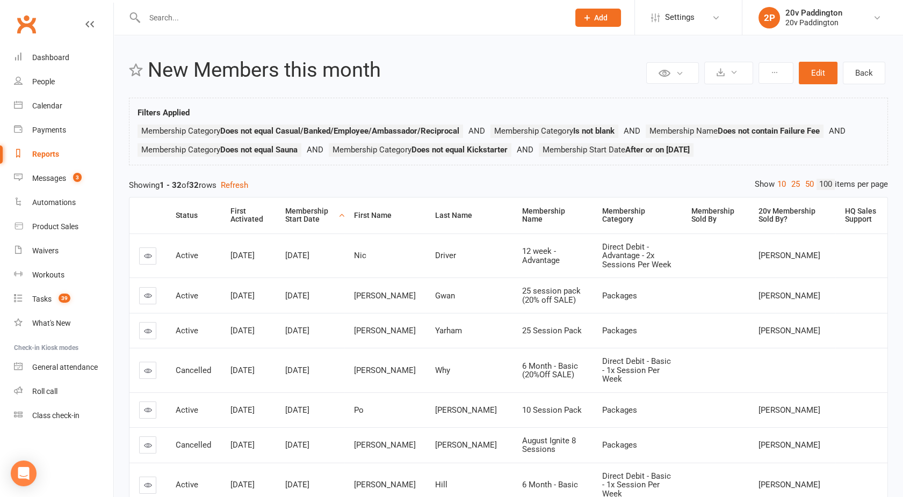
click at [304, 220] on div "Membership Start Date" at bounding box center [310, 215] width 50 height 17
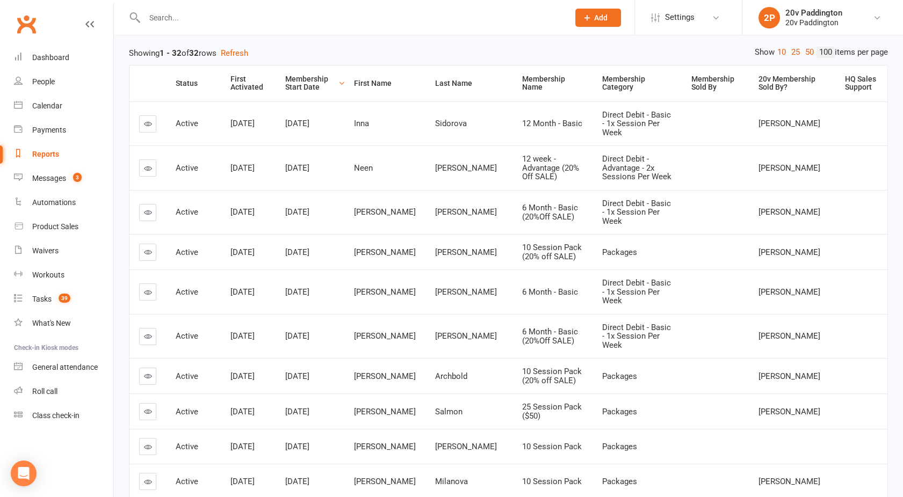
scroll to position [133, 0]
click at [474, 233] on td "[PERSON_NAME]" at bounding box center [468, 250] width 87 height 35
click at [39, 159] on link "Reports" at bounding box center [63, 154] width 99 height 24
select select "100"
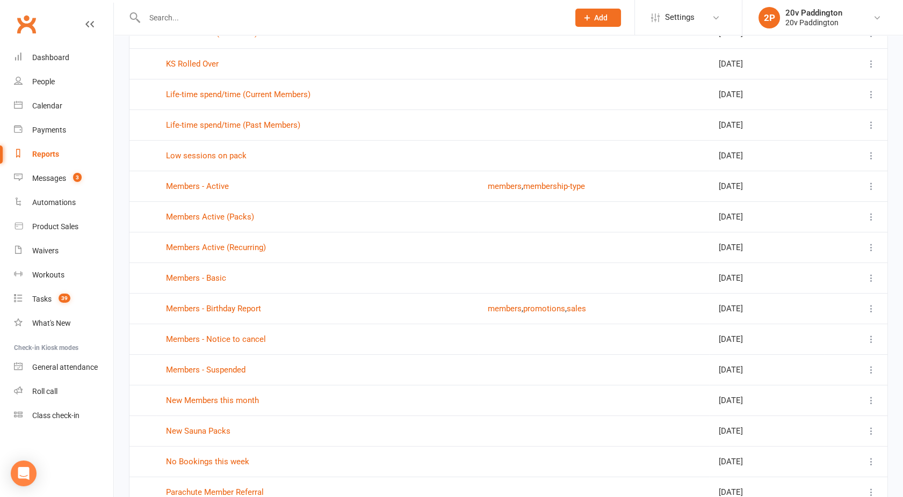
scroll to position [282, 0]
click at [221, 247] on link "Members Active (Recurring)" at bounding box center [216, 247] width 100 height 10
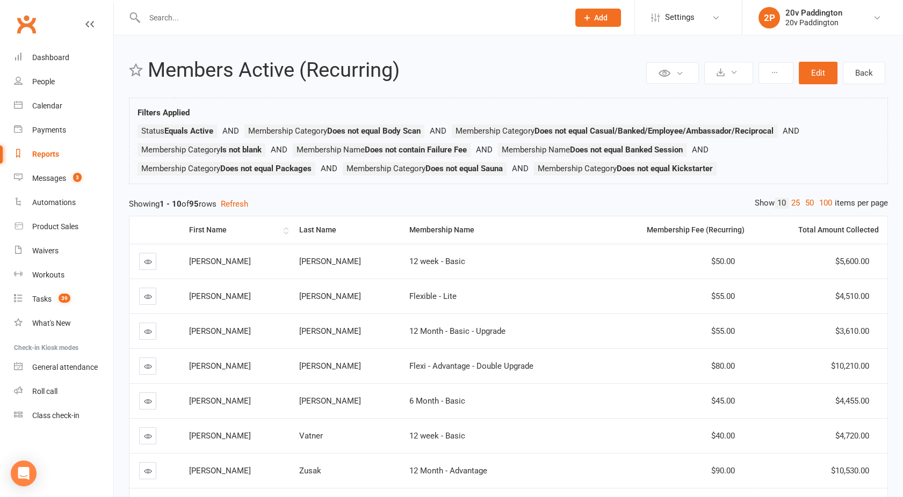
click at [212, 226] on div "First Name" at bounding box center [235, 230] width 92 height 8
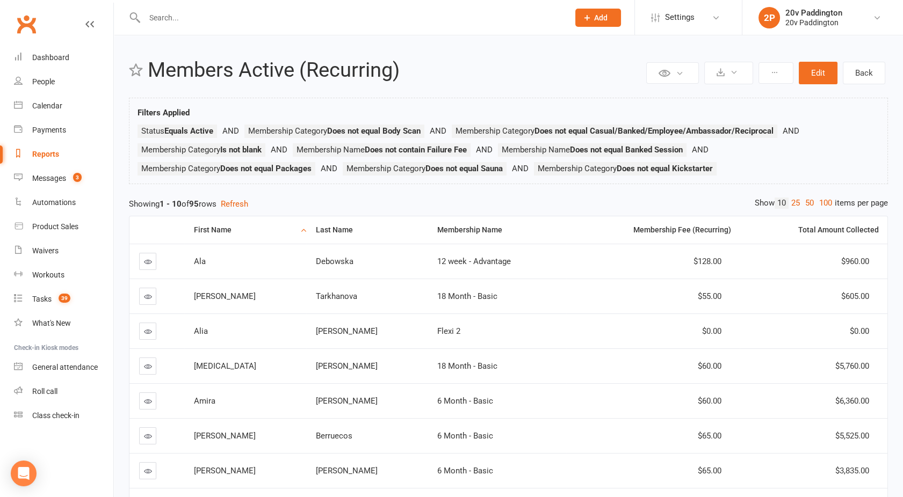
scroll to position [189, 0]
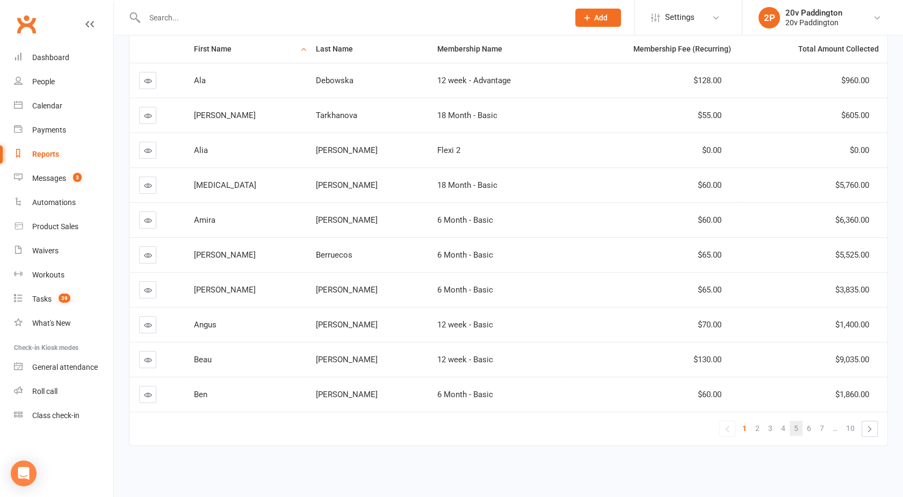
click at [801, 421] on link "5" at bounding box center [796, 428] width 13 height 15
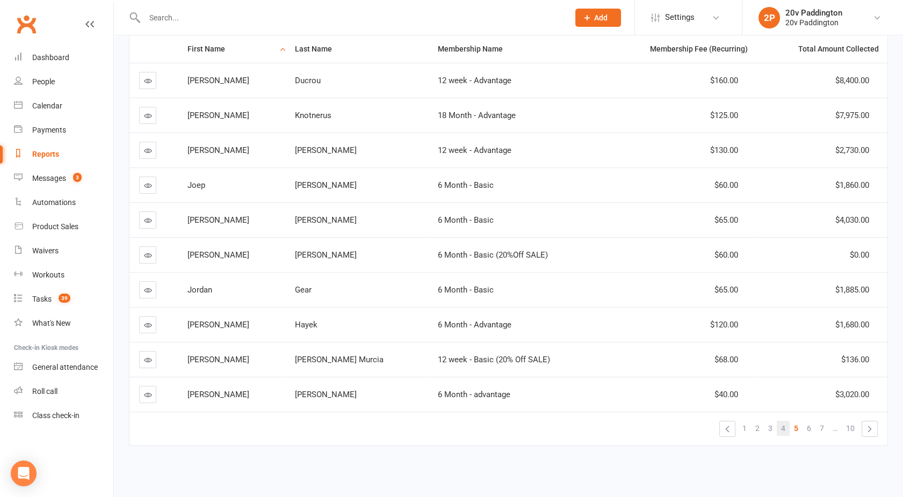
click at [782, 421] on span "4" at bounding box center [783, 428] width 4 height 15
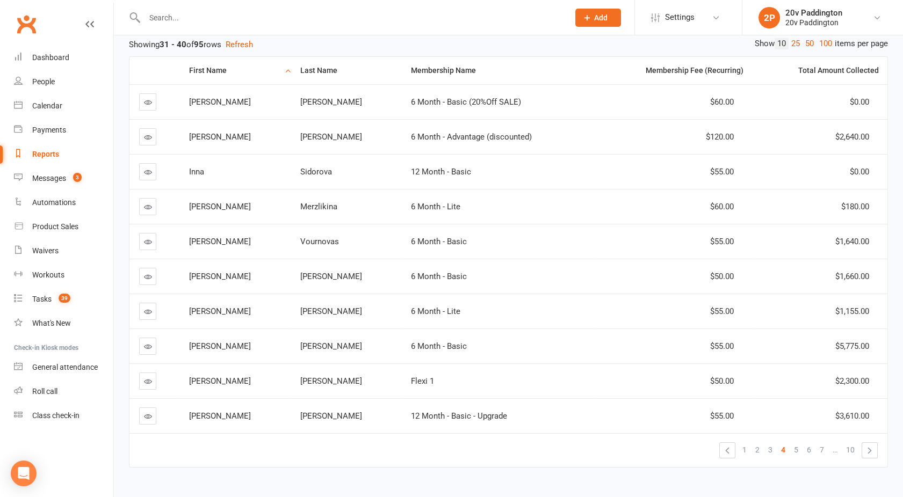
scroll to position [158, 0]
click at [150, 208] on icon at bounding box center [148, 208] width 8 height 8
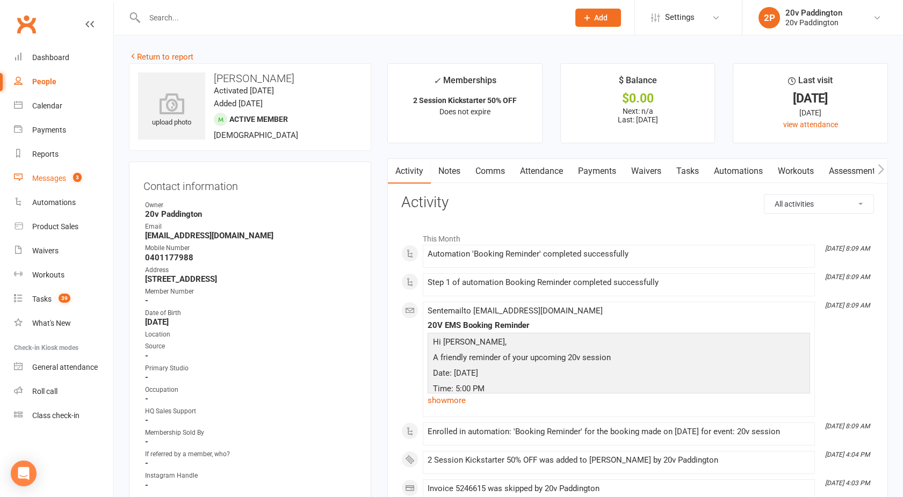
click at [43, 183] on link "Messages 3" at bounding box center [63, 179] width 99 height 24
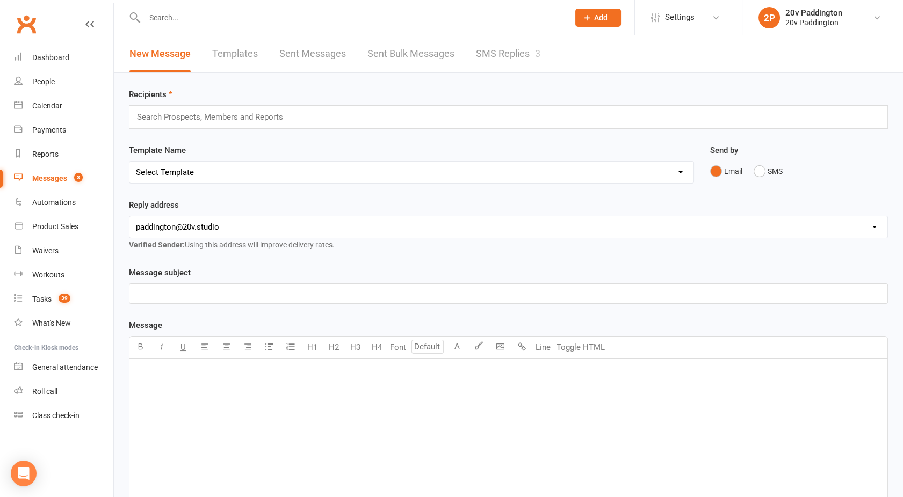
click at [498, 50] on link "SMS Replies 3" at bounding box center [508, 53] width 64 height 37
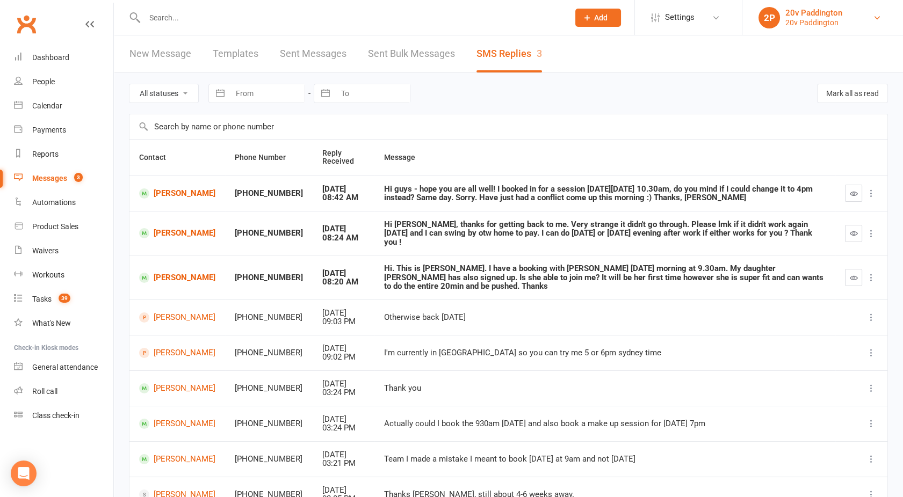
click at [836, 11] on div "20v Paddington" at bounding box center [813, 13] width 57 height 10
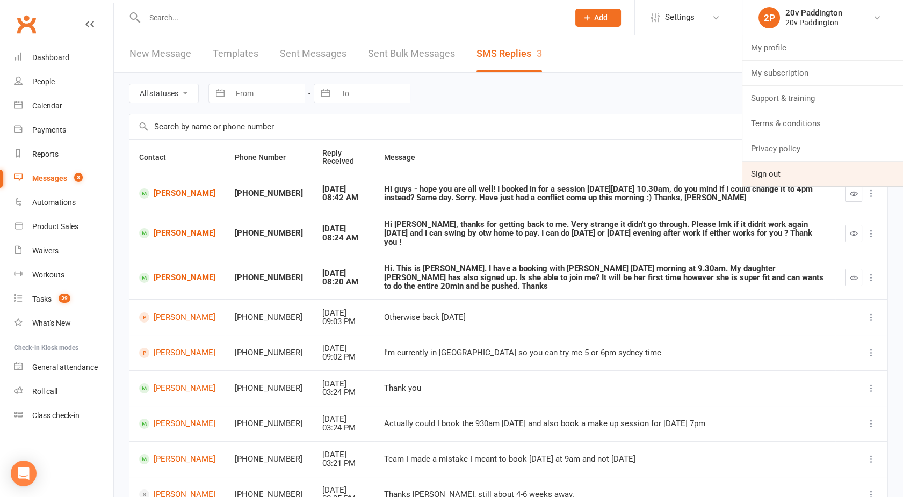
click at [775, 175] on link "Sign out" at bounding box center [822, 174] width 161 height 25
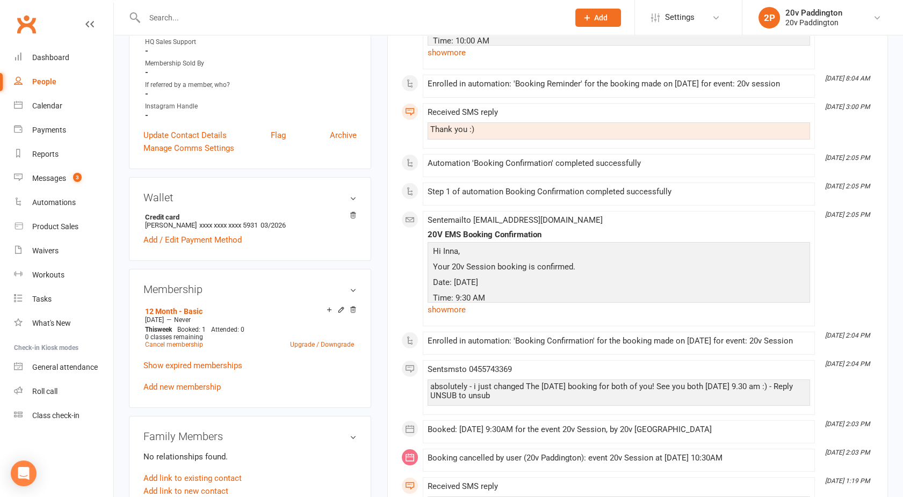
scroll to position [376, 0]
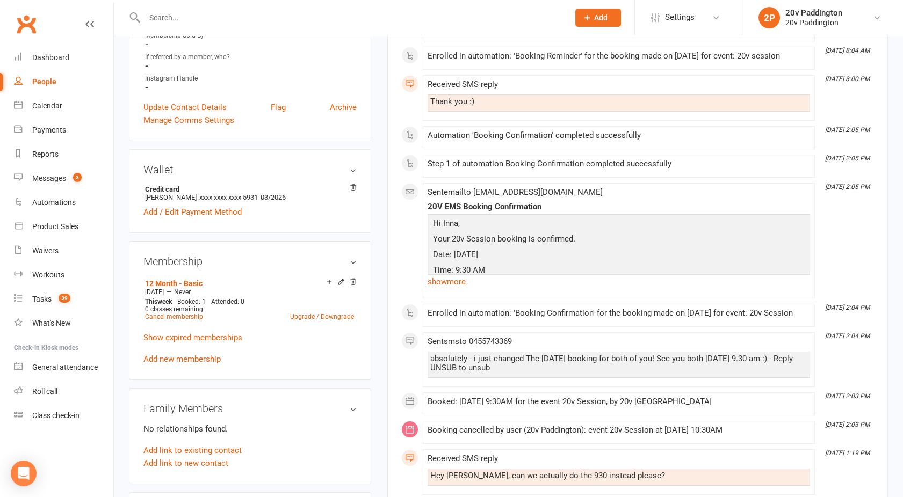
click at [185, 331] on p "Show expired memberships" at bounding box center [249, 337] width 213 height 13
click at [176, 334] on link "Show expired memberships" at bounding box center [192, 338] width 99 height 10
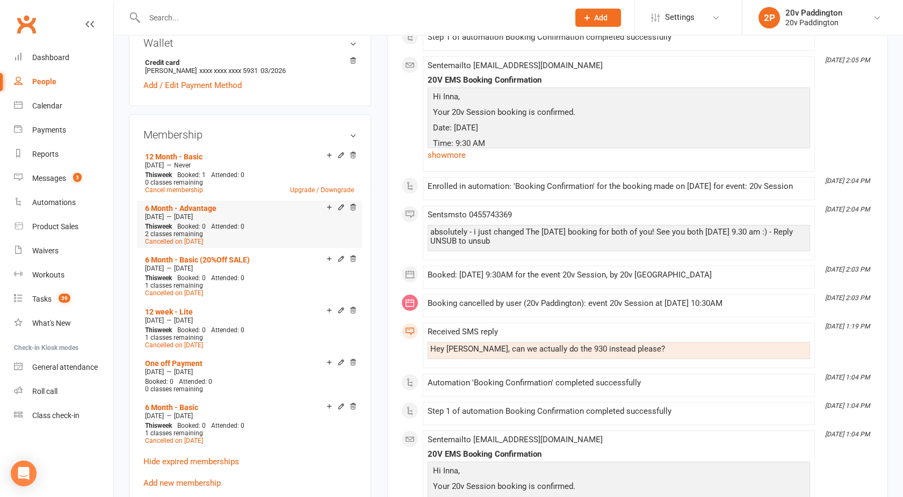
scroll to position [503, 0]
click at [341, 205] on icon at bounding box center [341, 207] width 8 height 8
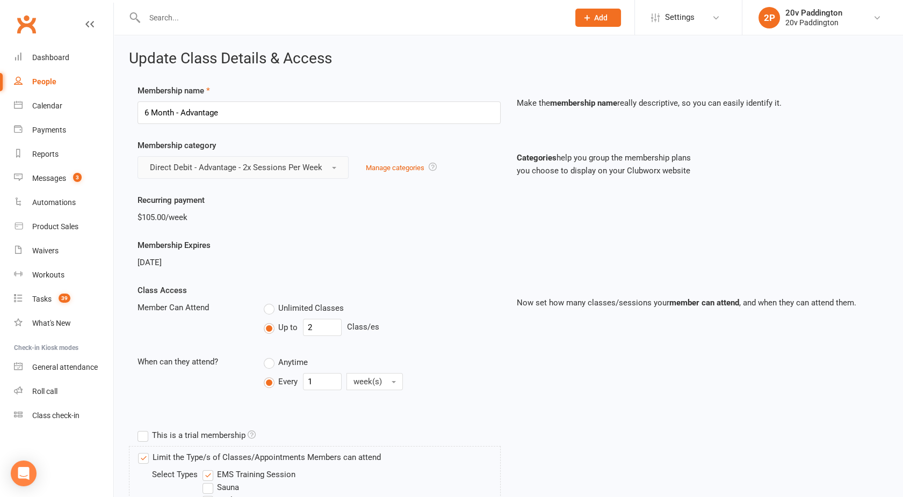
click at [265, 166] on span "Direct Debit - Advantage - 2x Sessions Per Week" at bounding box center [236, 168] width 172 height 10
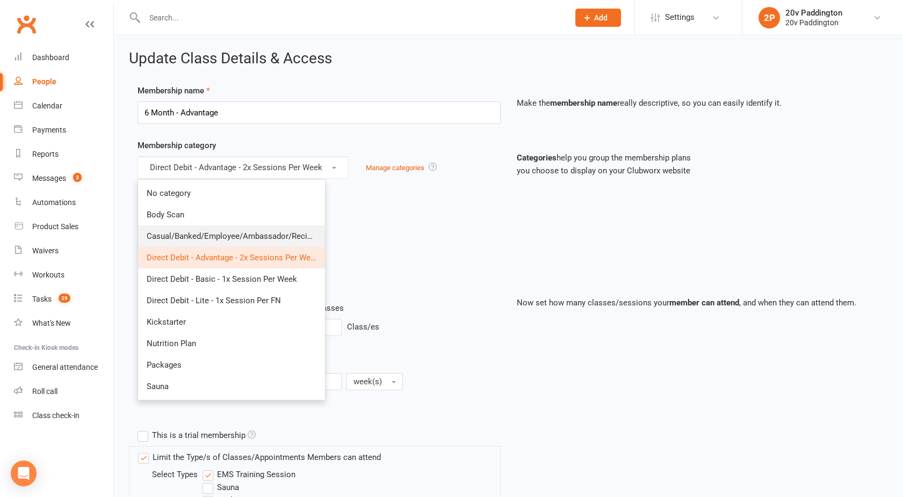
click at [182, 235] on span "Casual/Banked/Employee/Ambassador/Reciprocal" at bounding box center [238, 237] width 183 height 10
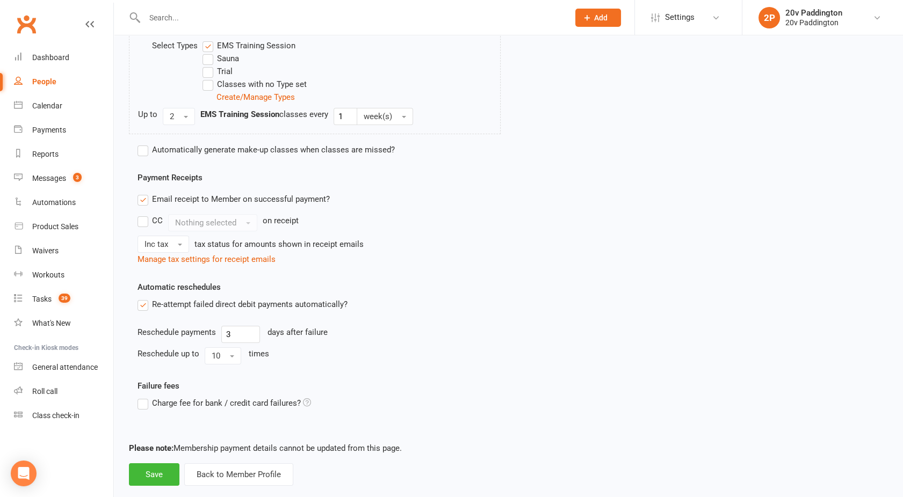
scroll to position [447, 0]
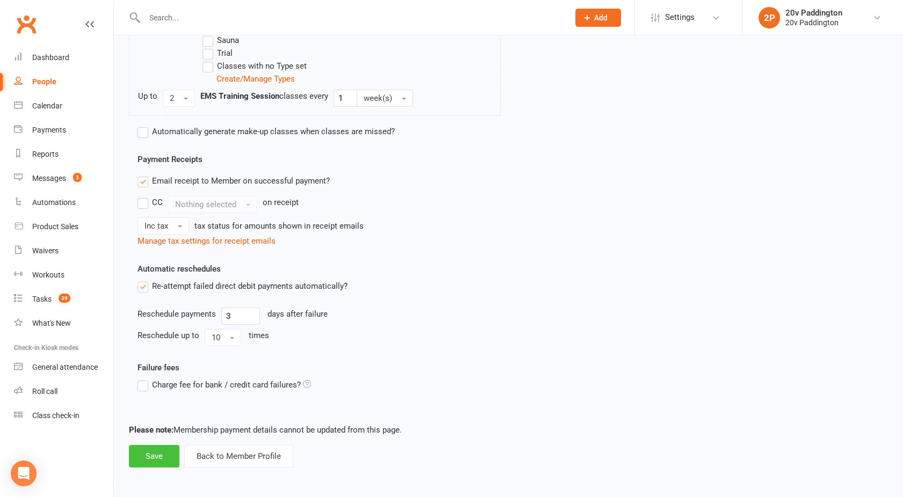
click at [155, 460] on button "Save" at bounding box center [154, 456] width 50 height 23
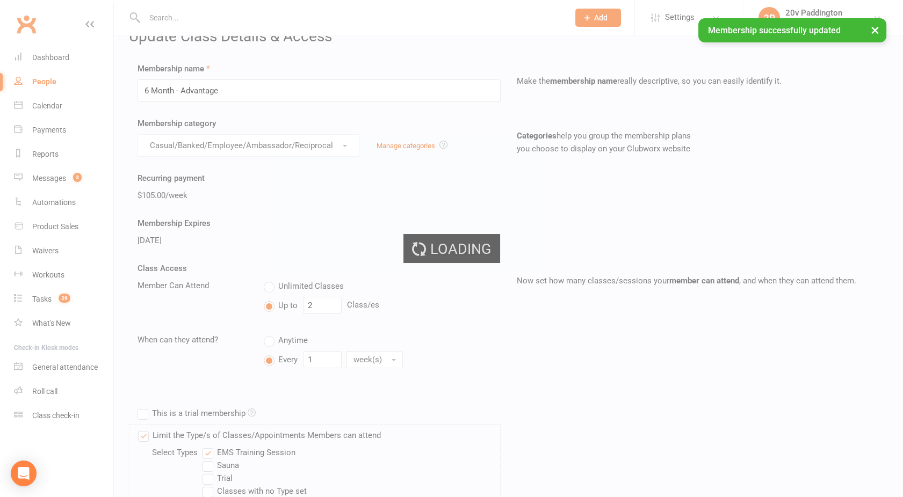
scroll to position [0, 0]
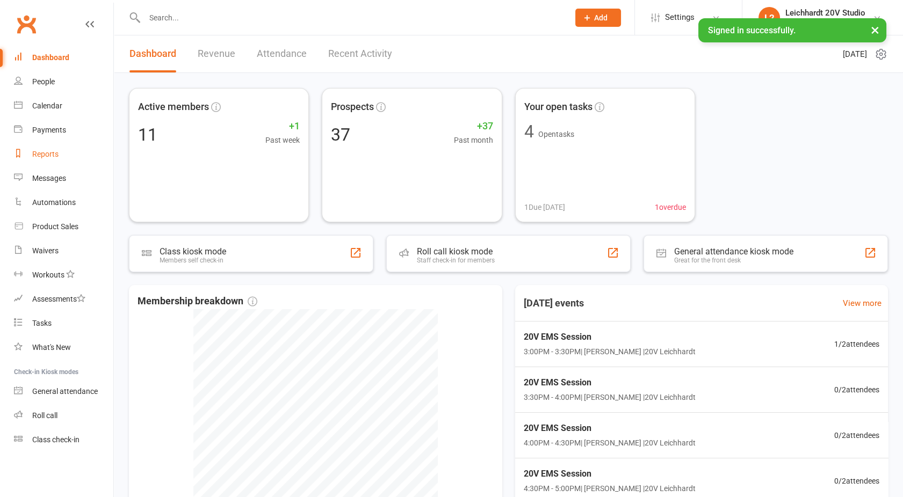
click at [54, 158] on link "Reports" at bounding box center [63, 154] width 99 height 24
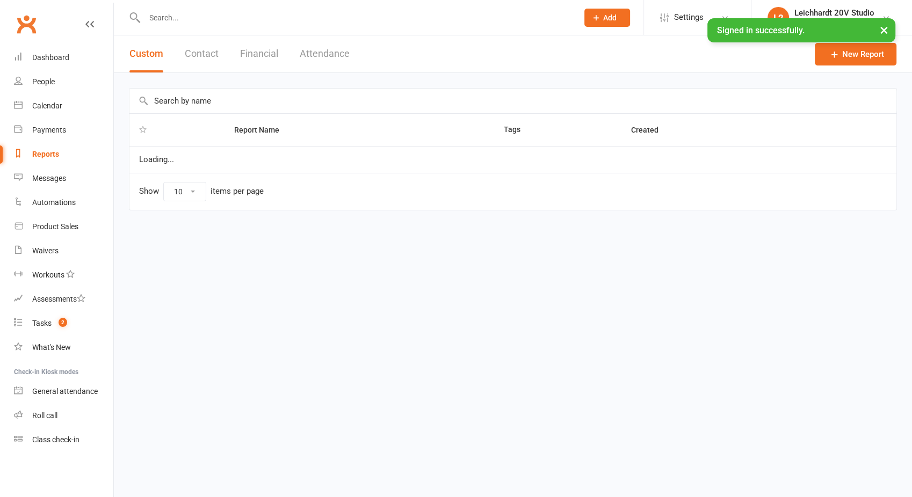
select select "100"
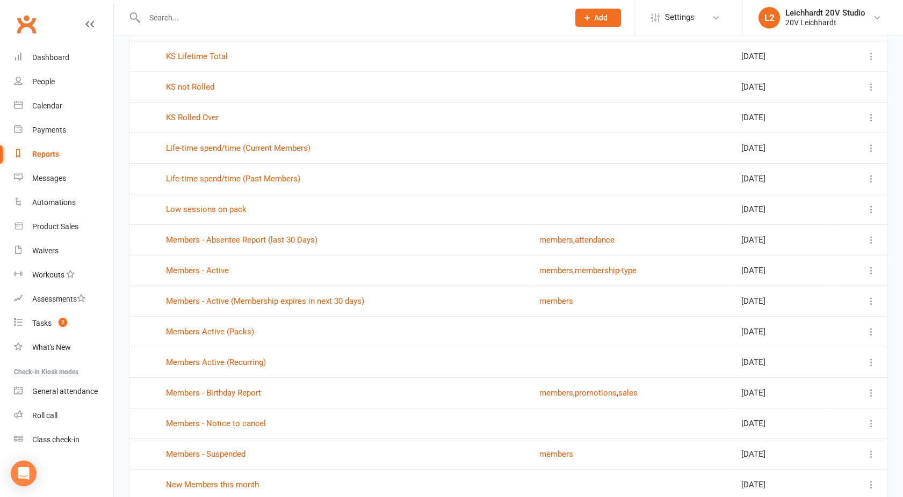
scroll to position [173, 0]
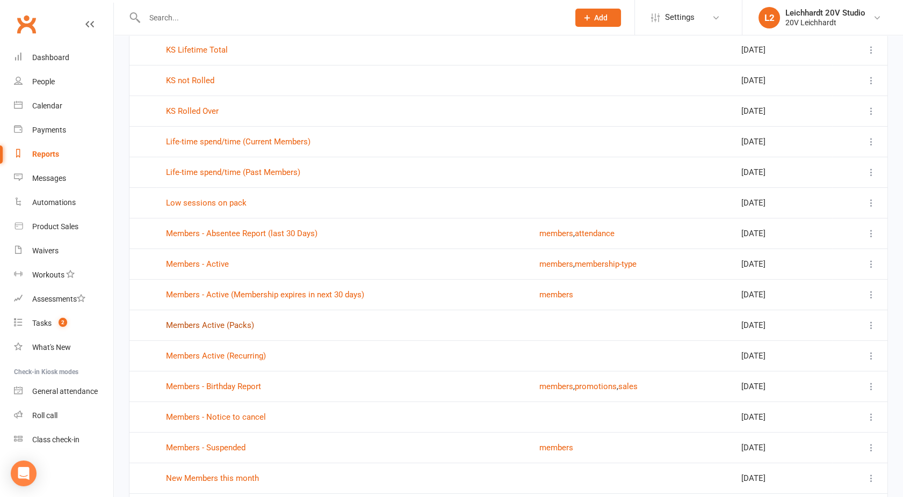
click at [211, 327] on link "Members Active (Packs)" at bounding box center [210, 326] width 88 height 10
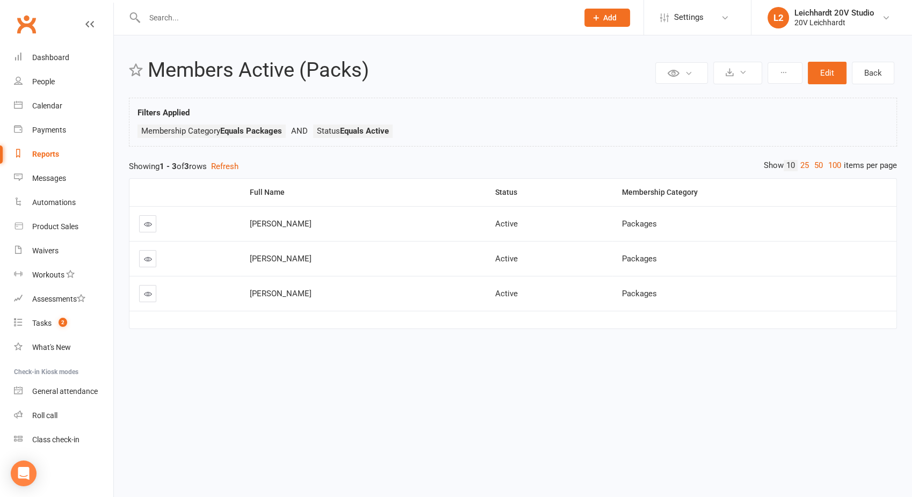
click at [44, 155] on div "Reports" at bounding box center [45, 154] width 27 height 9
select select "100"
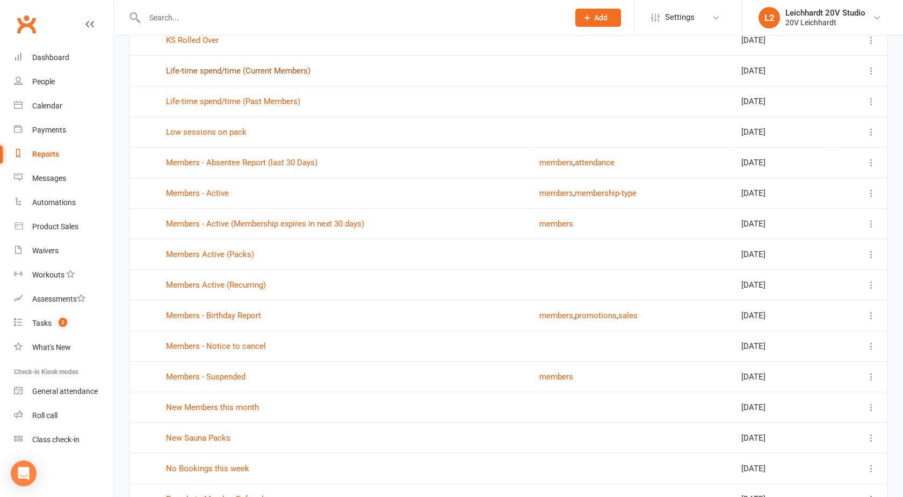
scroll to position [247, 0]
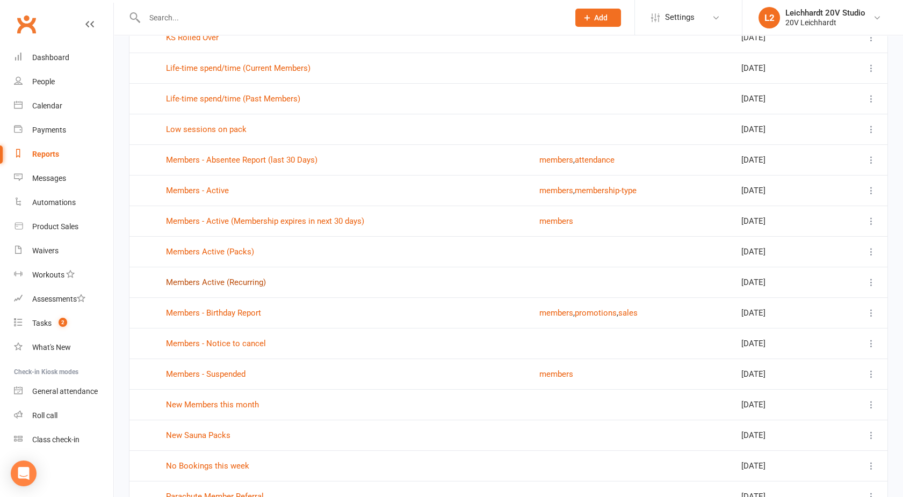
click at [226, 284] on link "Members Active (Recurring)" at bounding box center [216, 283] width 100 height 10
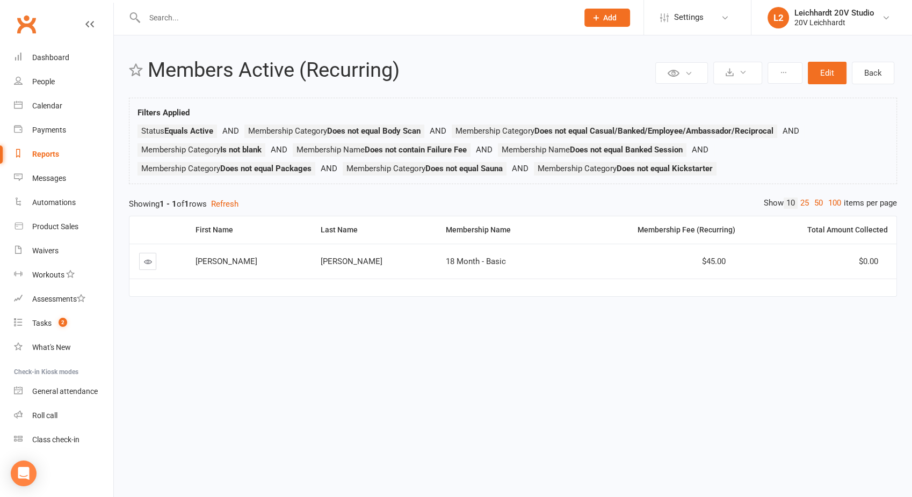
click at [47, 157] on div "Reports" at bounding box center [45, 154] width 27 height 9
select select "100"
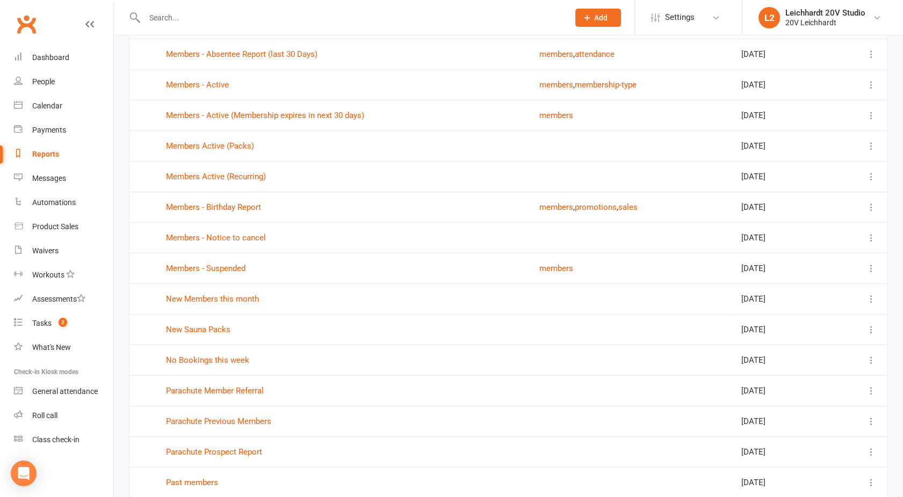
scroll to position [495, 0]
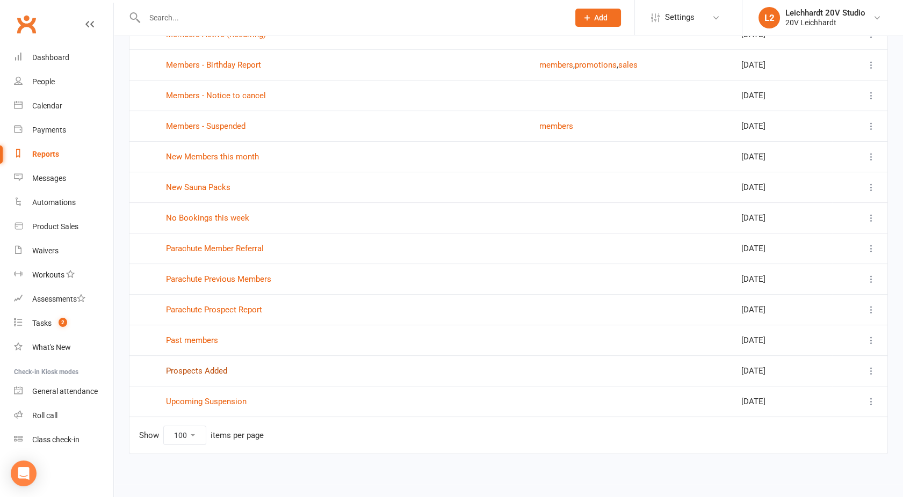
click at [194, 368] on link "Prospects Added" at bounding box center [196, 371] width 61 height 10
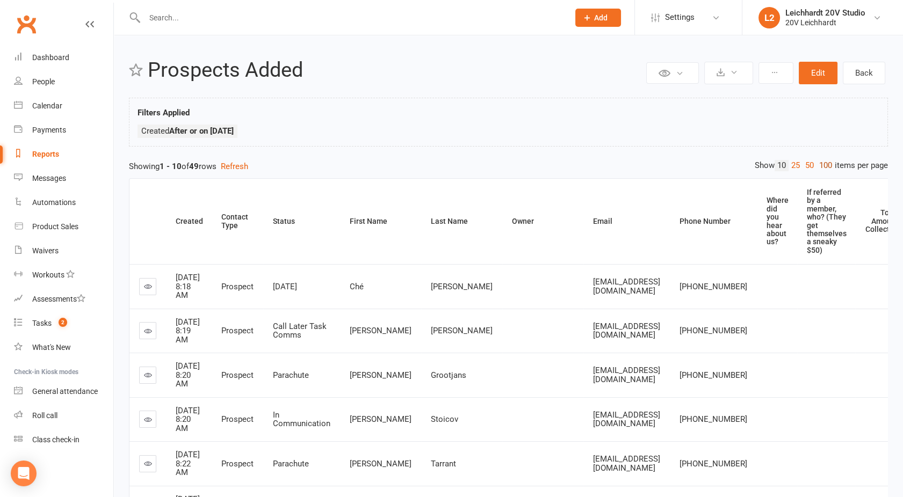
click at [827, 164] on link "100" at bounding box center [825, 165] width 18 height 11
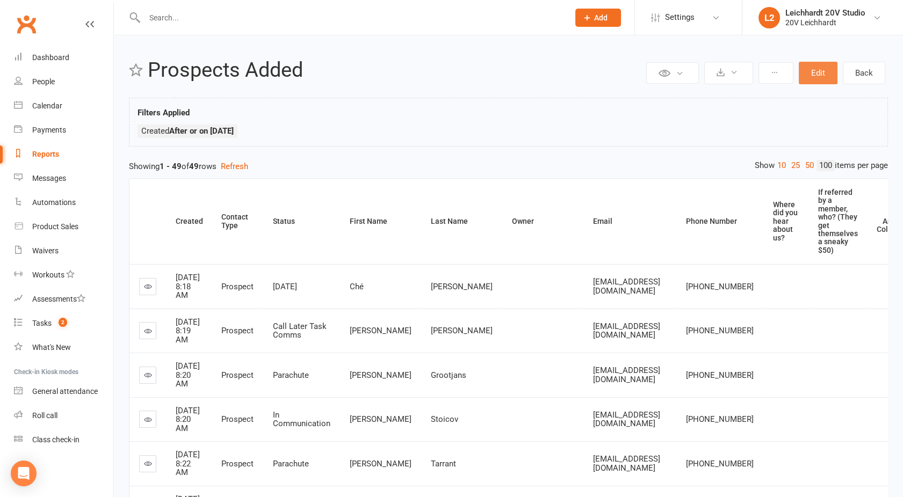
click at [820, 71] on button "Edit" at bounding box center [818, 73] width 39 height 23
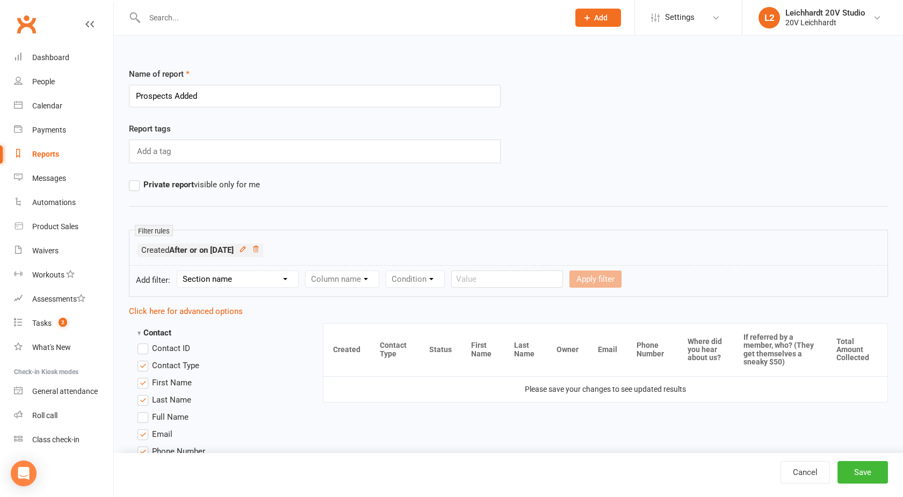
click at [222, 275] on select "Section name Contact Attendance Aggregate Payment Booking Waitlist Attendees Ca…" at bounding box center [237, 279] width 121 height 16
select select "0"
click at [179, 271] on select "Section name Contact Attendance Aggregate Payment Booking Waitlist Attendees Ca…" at bounding box center [237, 279] width 121 height 16
click at [341, 287] on div "Column name Contact Type First Name Last Name Full Name Email Phone Number Addr…" at bounding box center [433, 279] width 256 height 17
click at [342, 283] on select "Column name Contact Type First Name Last Name Full Name Email Phone Number Addr…" at bounding box center [433, 279] width 255 height 16
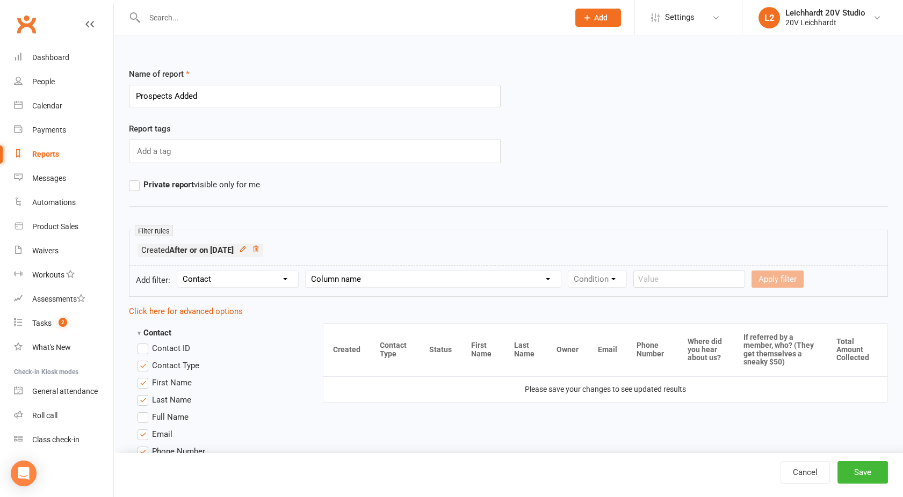
select select "12"
click at [306, 271] on select "Column name Contact Type First Name Last Name Full Name Email Phone Number Addr…" at bounding box center [433, 279] width 255 height 16
click at [592, 272] on select "Condition Is Is not Before After Before or on After or on Is blank Is not blank" at bounding box center [602, 279] width 68 height 16
select select "5"
click at [569, 271] on select "Condition Is Is not Before After Before or on After or on Is blank Is not blank" at bounding box center [602, 279] width 68 height 16
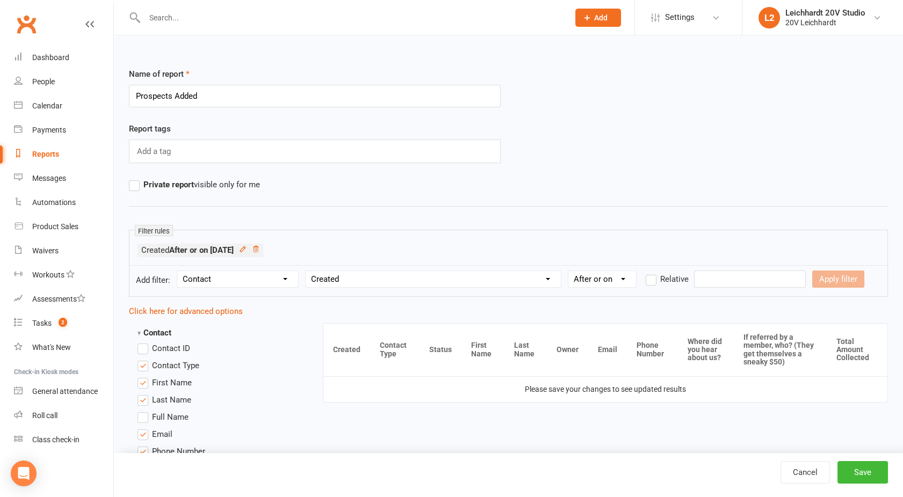
click at [723, 276] on input "text" at bounding box center [750, 279] width 112 height 17
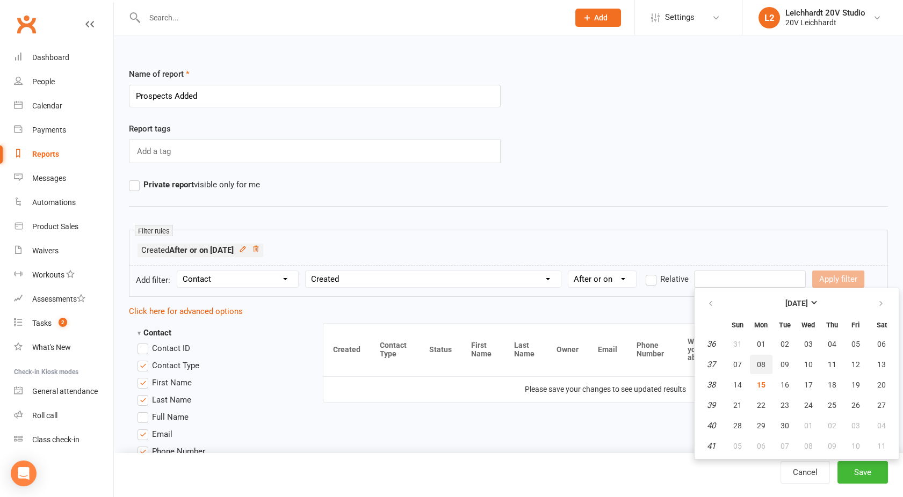
click at [757, 363] on span "08" at bounding box center [761, 364] width 9 height 9
type input "08 Sep 2025"
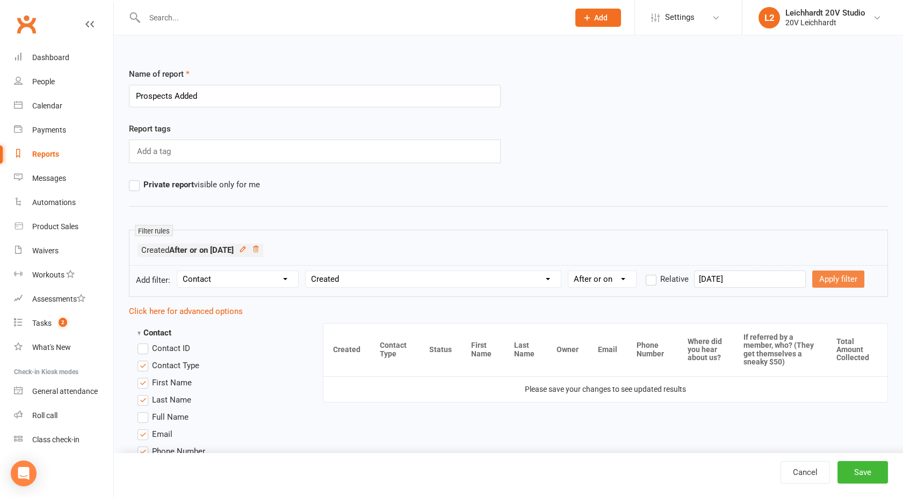
click at [814, 278] on button "Apply filter" at bounding box center [838, 279] width 52 height 17
select select
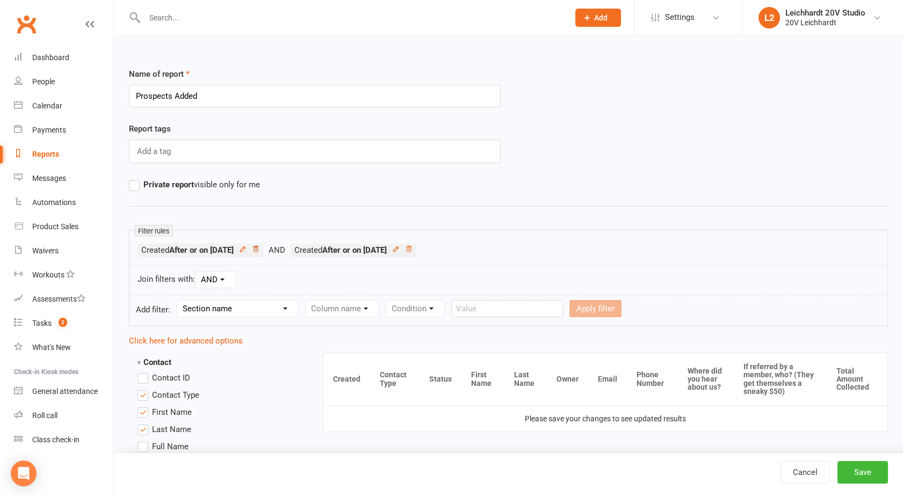
click at [258, 247] on icon at bounding box center [255, 249] width 5 height 6
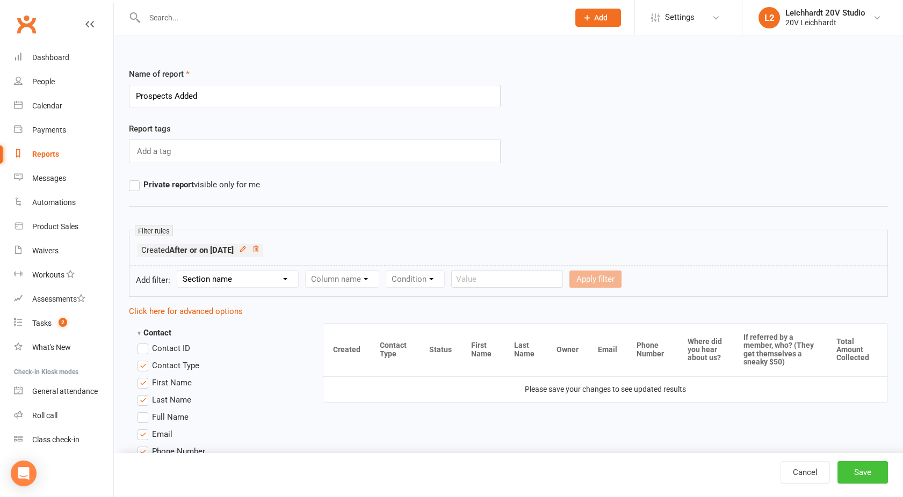
click at [856, 473] on button "Save" at bounding box center [862, 472] width 50 height 23
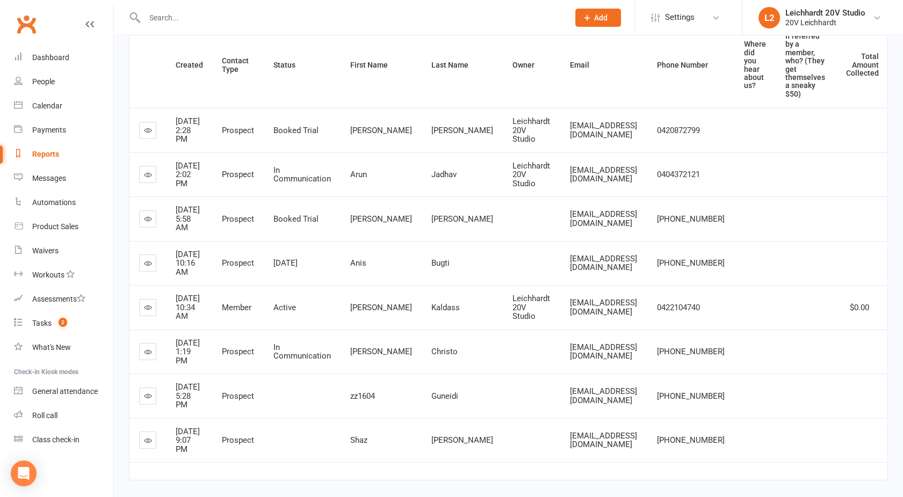
scroll to position [156, 0]
click at [44, 251] on div "Waivers" at bounding box center [45, 251] width 26 height 9
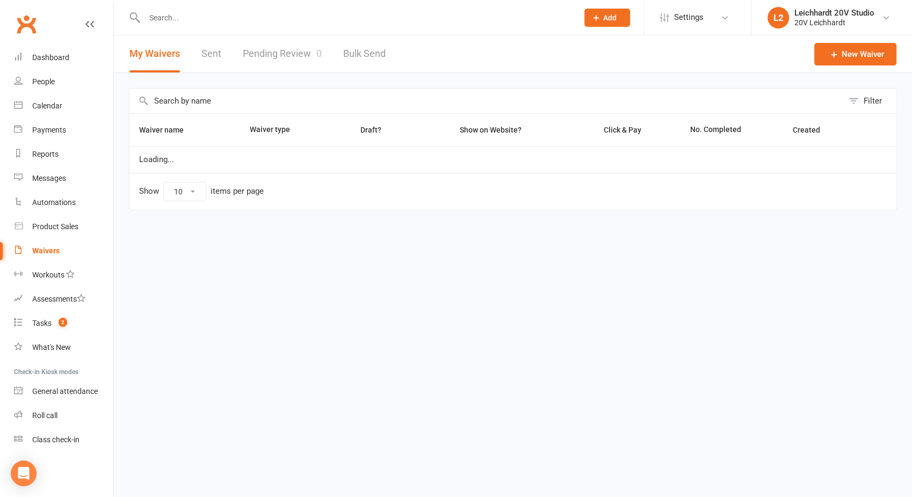
select select "100"
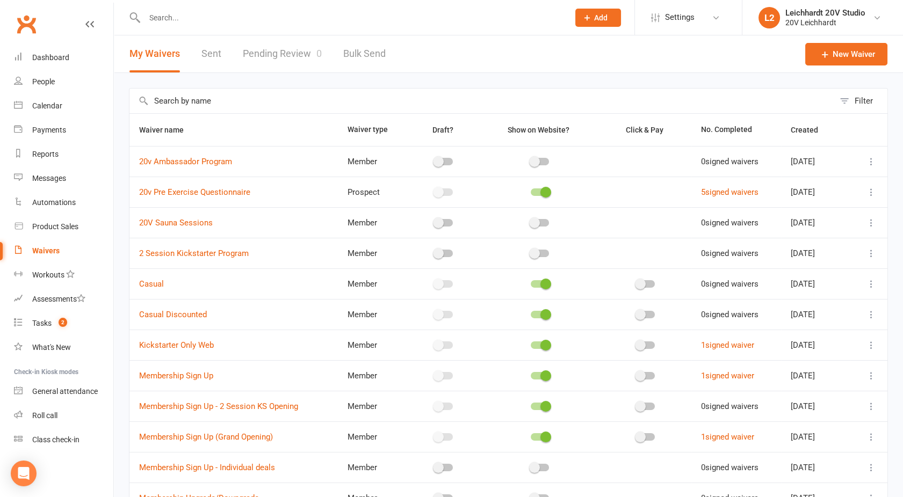
scroll to position [128, 0]
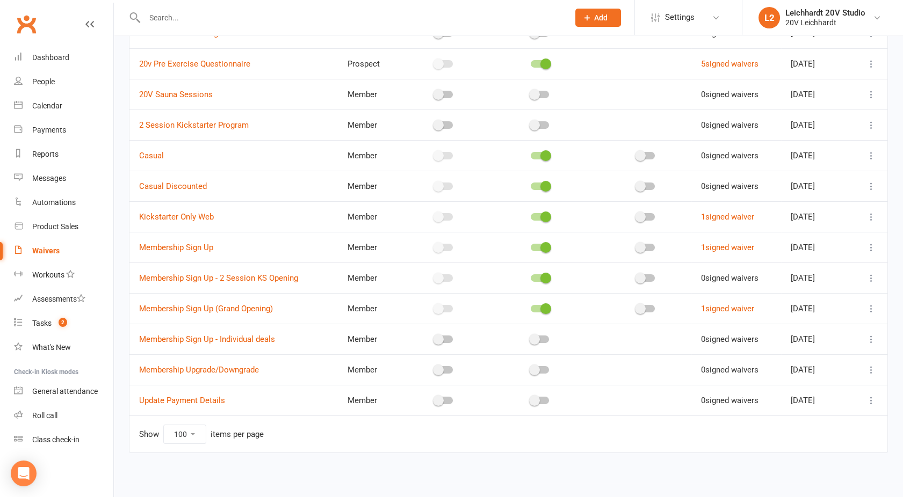
click at [867, 402] on icon at bounding box center [871, 400] width 11 height 11
click at [784, 463] on link "Copy external link to clipboard" at bounding box center [805, 463] width 126 height 21
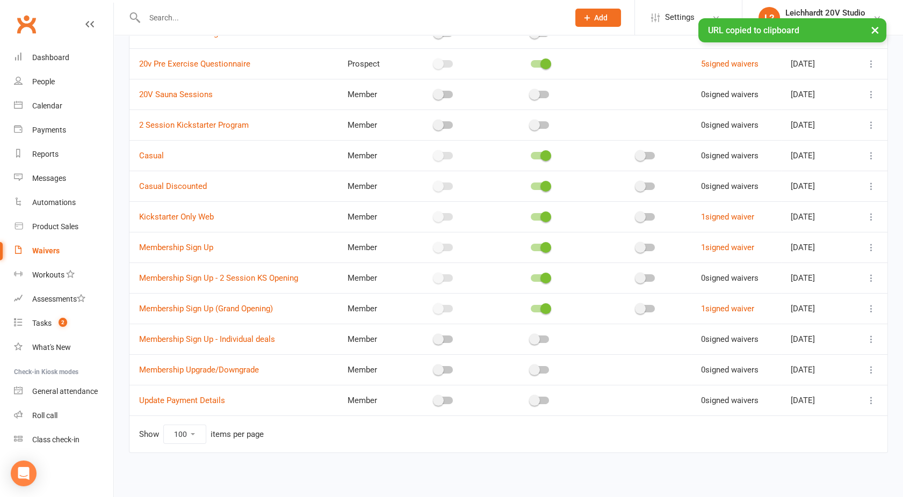
scroll to position [0, 0]
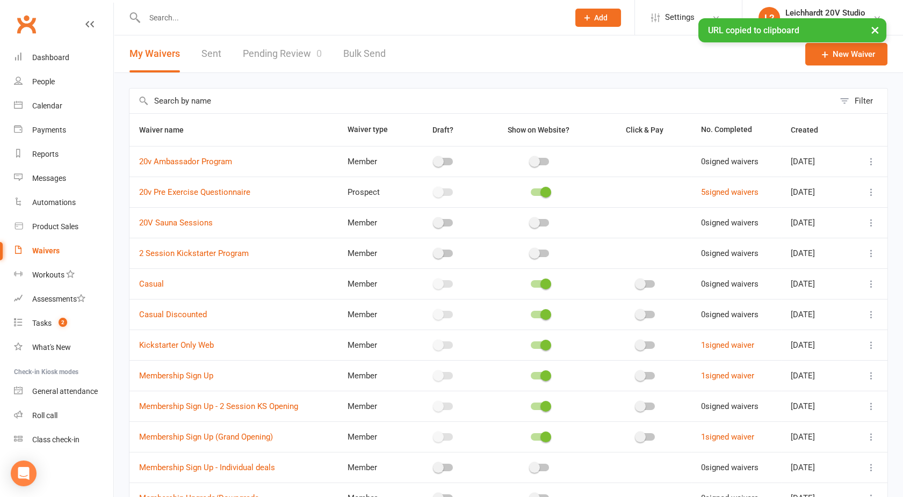
click at [170, 15] on input "text" at bounding box center [351, 17] width 420 height 15
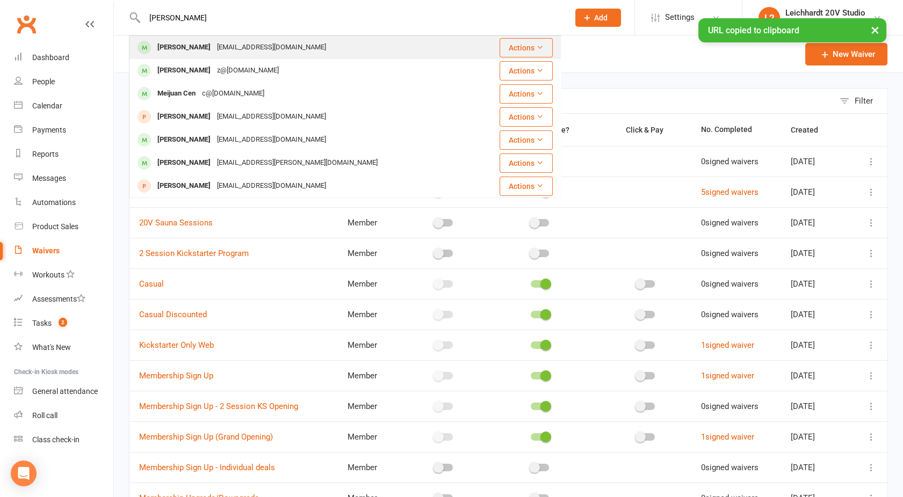
type input "[PERSON_NAME]"
click at [192, 47] on div "Cole Burgess" at bounding box center [184, 48] width 60 height 16
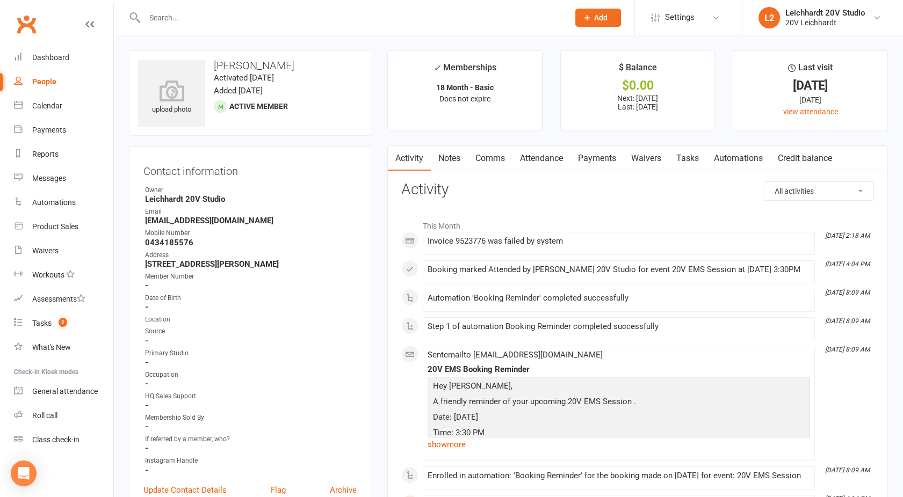
click at [510, 159] on link "Comms" at bounding box center [490, 158] width 45 height 25
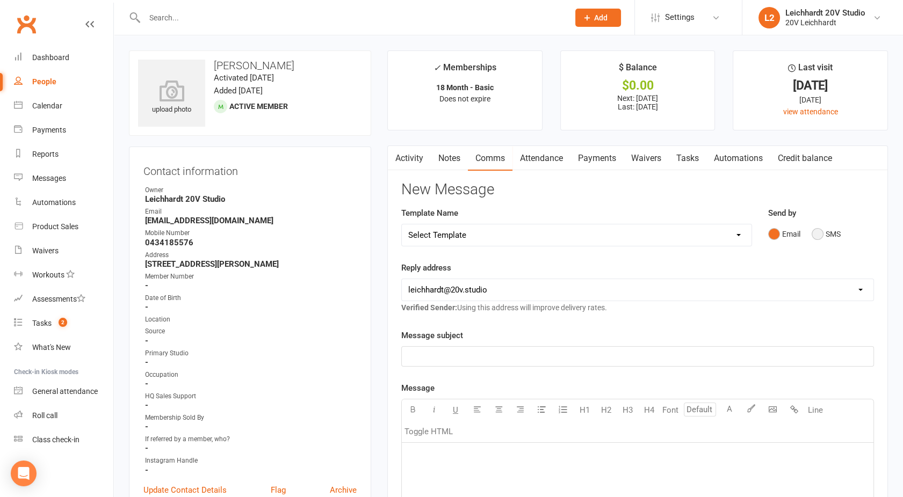
click at [832, 238] on button "SMS" at bounding box center [826, 234] width 29 height 20
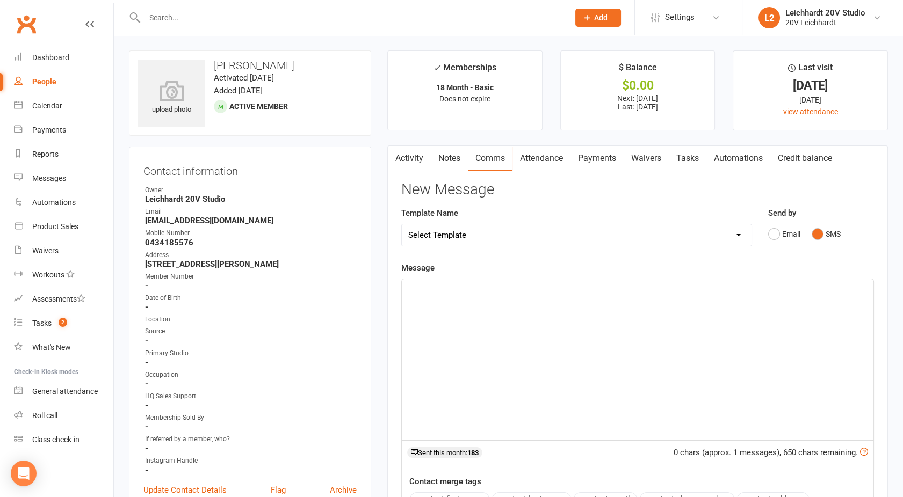
click at [625, 324] on div "﻿" at bounding box center [638, 359] width 472 height 161
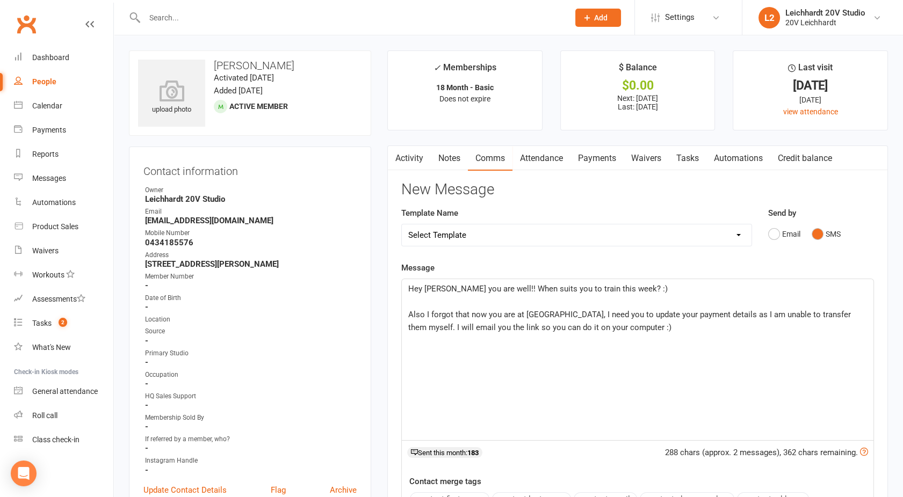
click at [441, 291] on span "Hey Cole, hope you are well!! When suits you to train this week? :)" at bounding box center [537, 289] width 259 height 10
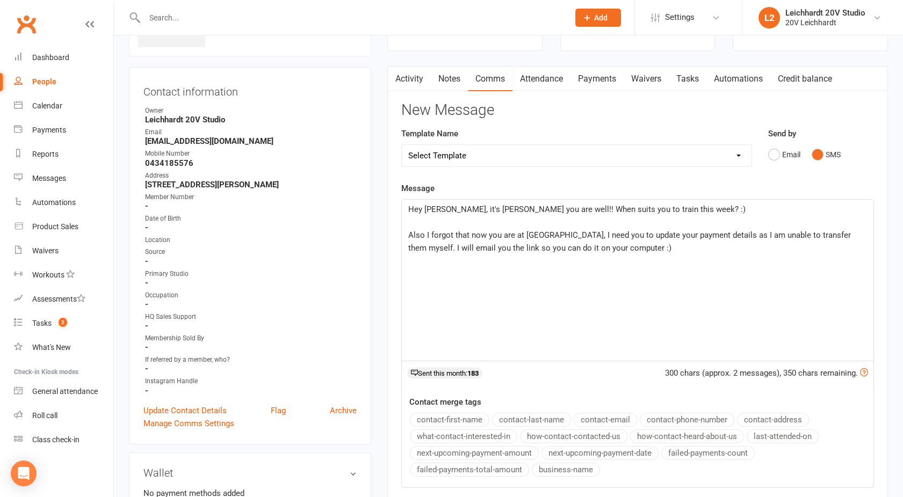
scroll to position [81, 0]
click at [683, 206] on p "Hey Cole, it's Joel - hope you are well!! When suits you to train this week? :)" at bounding box center [637, 208] width 459 height 13
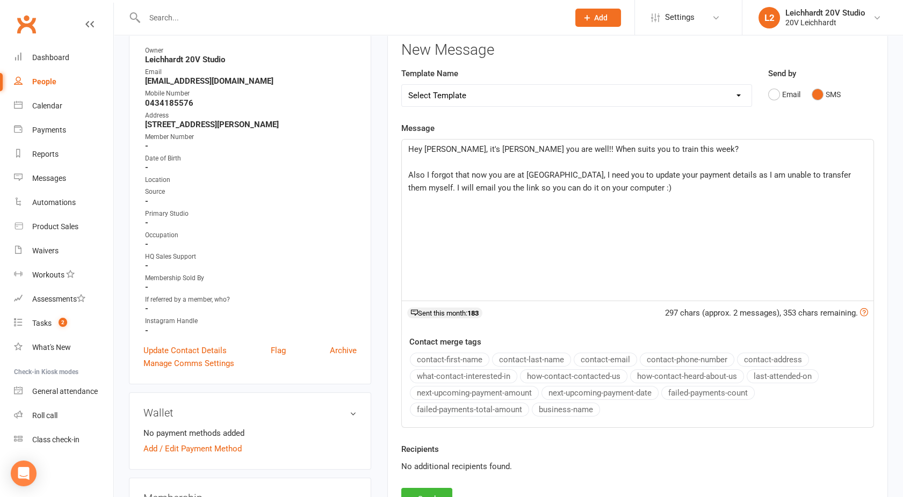
scroll to position [141, 0]
click at [427, 489] on button "Send" at bounding box center [426, 498] width 51 height 23
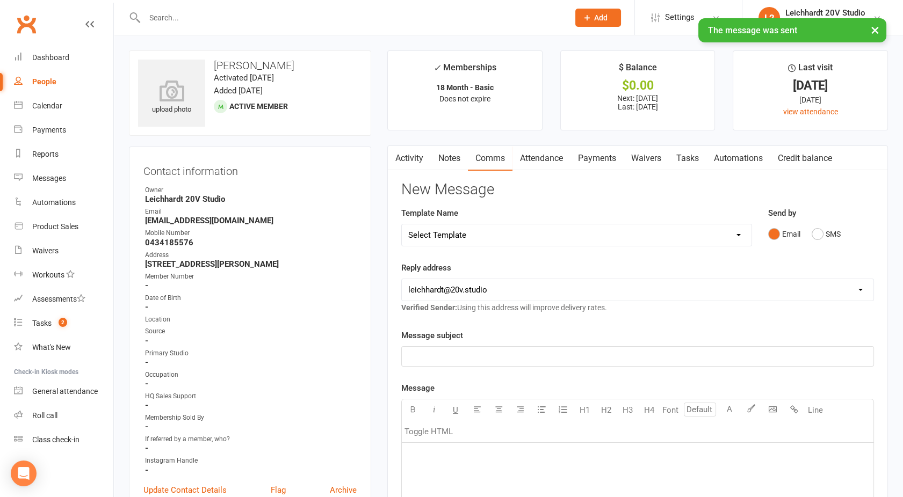
click at [420, 364] on div "﻿" at bounding box center [638, 356] width 472 height 19
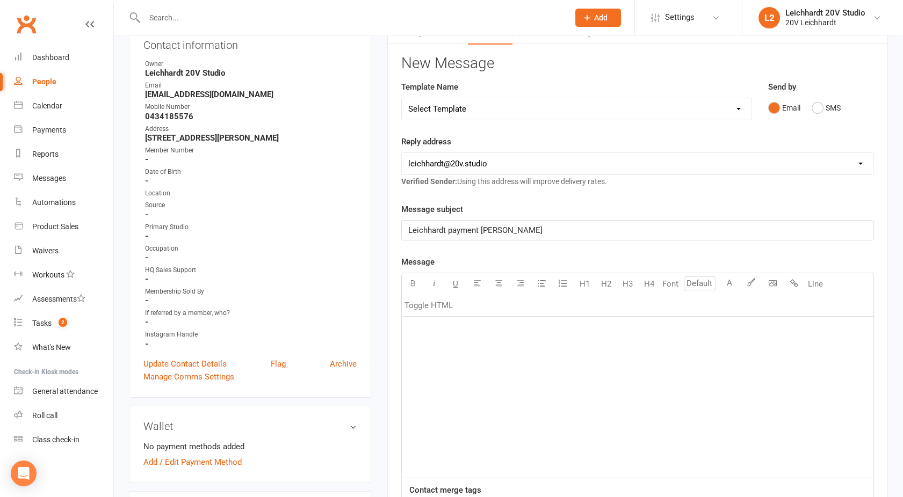
scroll to position [127, 0]
click at [429, 358] on div "﻿" at bounding box center [638, 396] width 472 height 161
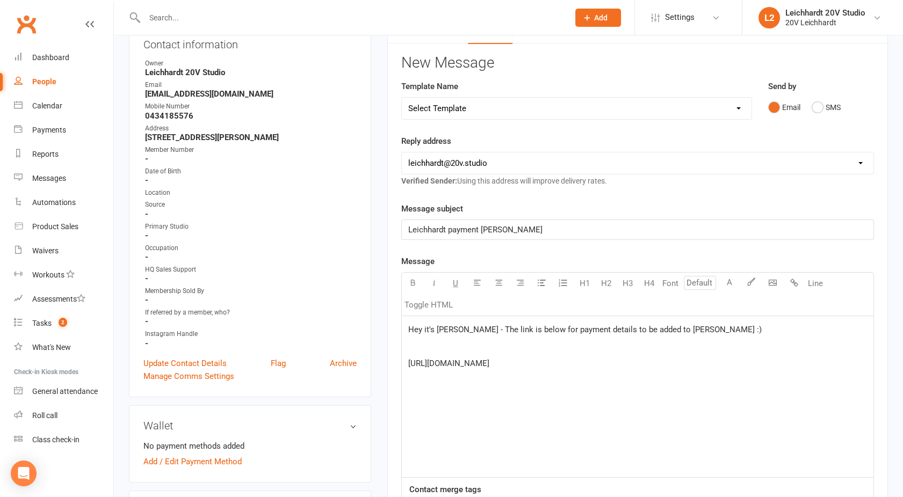
drag, startPoint x: 568, startPoint y: 364, endPoint x: 400, endPoint y: 362, distance: 168.7
click at [400, 362] on div "Activity Notes Comms Attendance Payments Waivers Tasks Automations Credit balan…" at bounding box center [637, 347] width 501 height 656
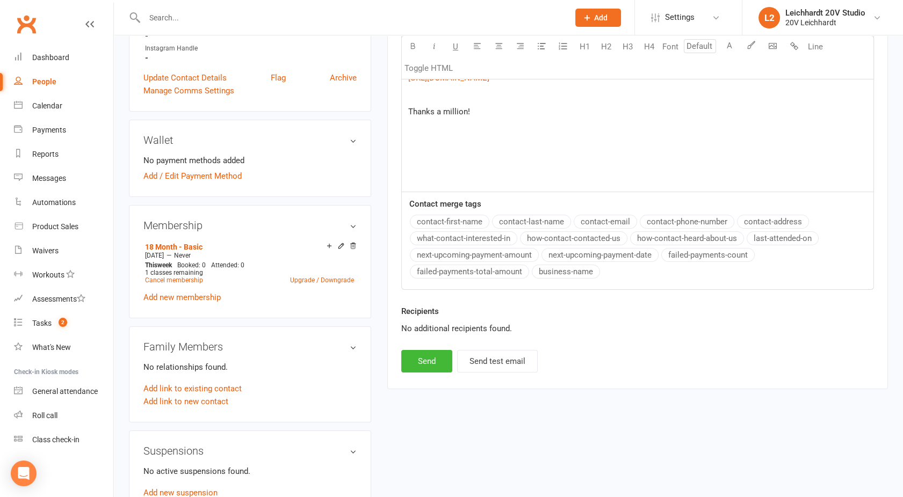
scroll to position [423, 0]
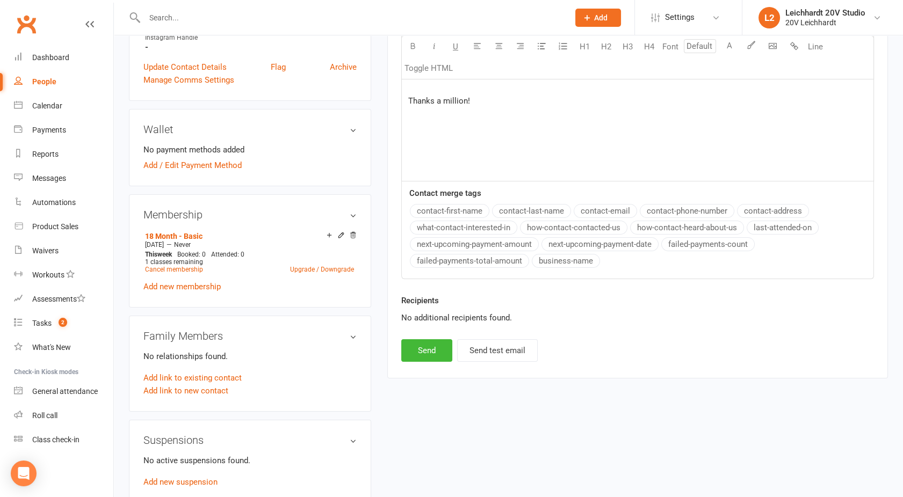
click at [396, 343] on div "Activity Notes Comms Attendance Payments Waivers Tasks Automations Credit balan…" at bounding box center [637, 50] width 501 height 656
click at [423, 349] on button "Send" at bounding box center [426, 350] width 51 height 23
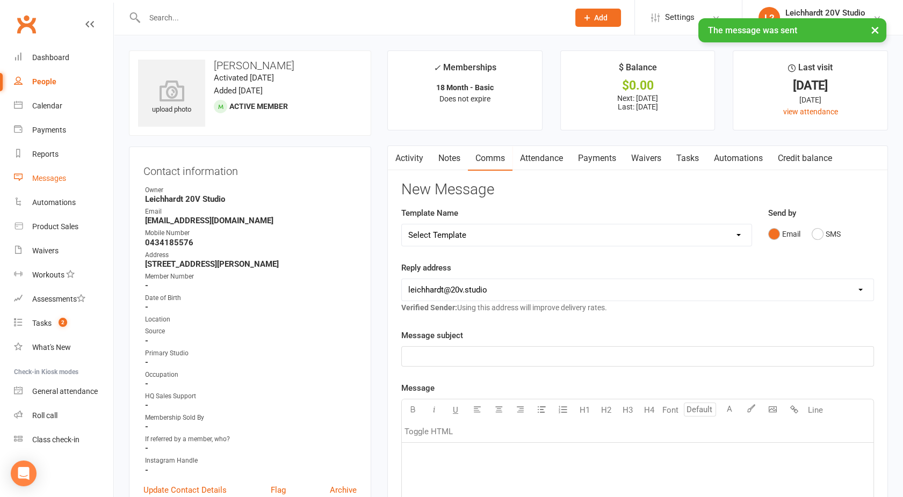
click at [41, 181] on div "Messages" at bounding box center [49, 178] width 34 height 9
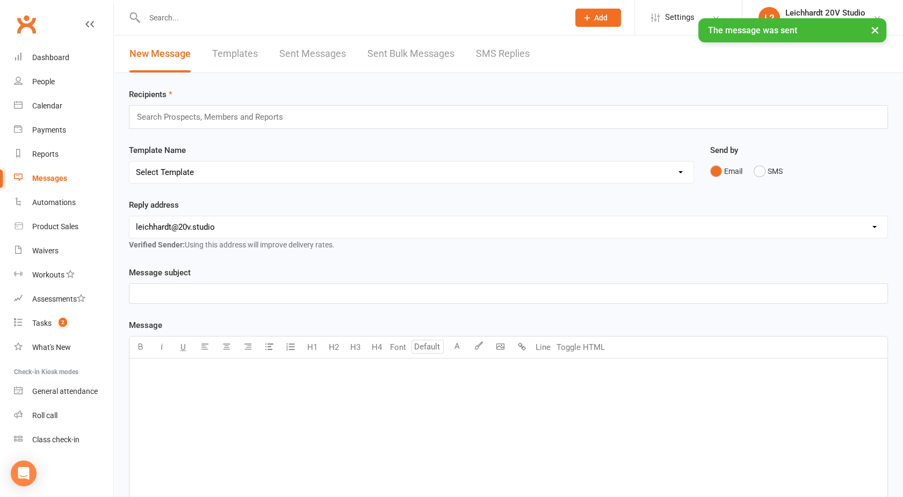
click at [491, 57] on link "SMS Replies" at bounding box center [503, 53] width 54 height 37
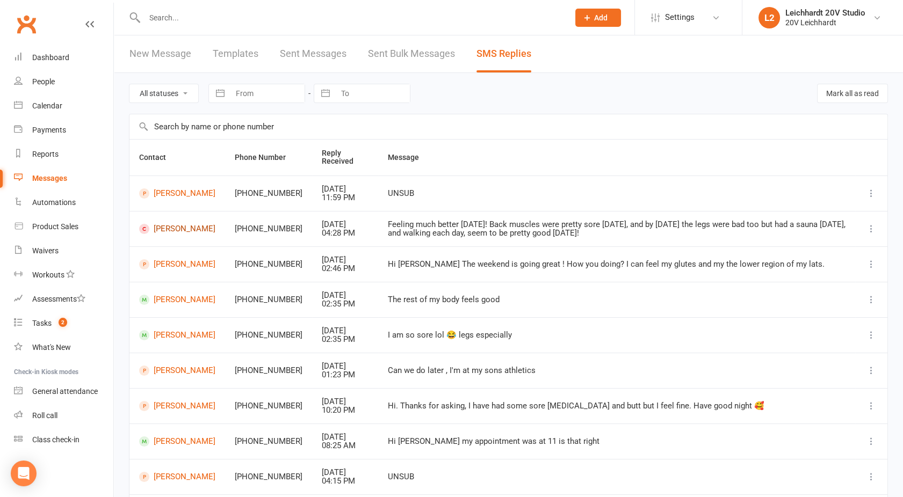
click at [167, 229] on link "Rebecca Ellis" at bounding box center [177, 229] width 76 height 10
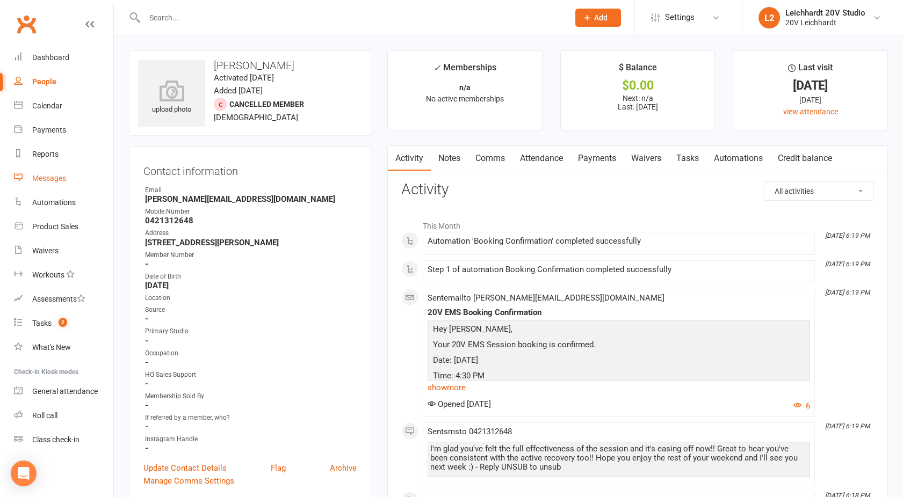
click at [52, 184] on link "Messages" at bounding box center [63, 179] width 99 height 24
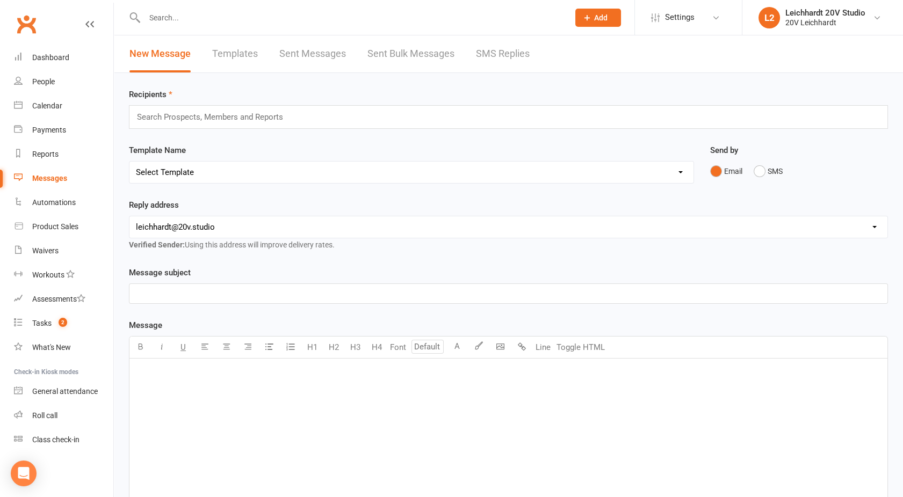
click at [484, 65] on link "SMS Replies" at bounding box center [503, 53] width 54 height 37
